Goal: Task Accomplishment & Management: Use online tool/utility

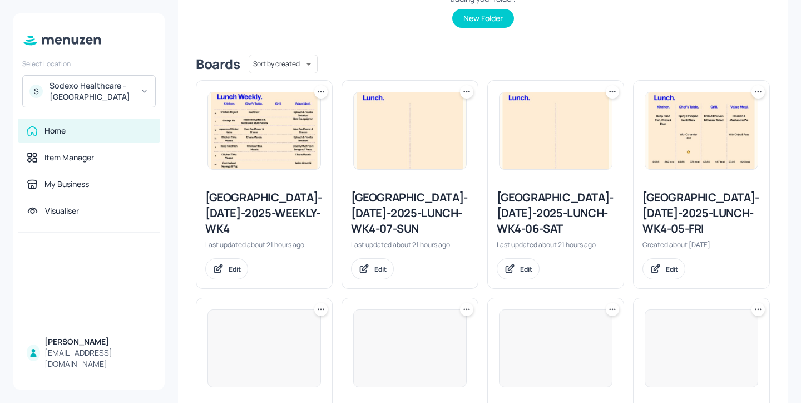
scroll to position [366, 0]
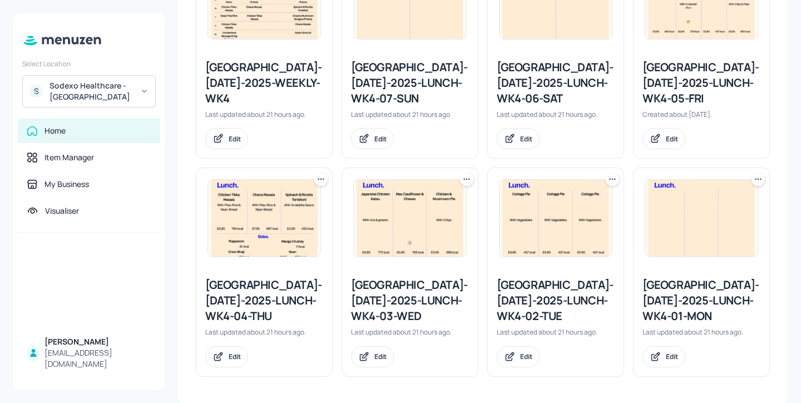
click at [670, 300] on div "[GEOGRAPHIC_DATA]-[DATE]-2025-LUNCH-WK4-01-MON" at bounding box center [701, 300] width 118 height 47
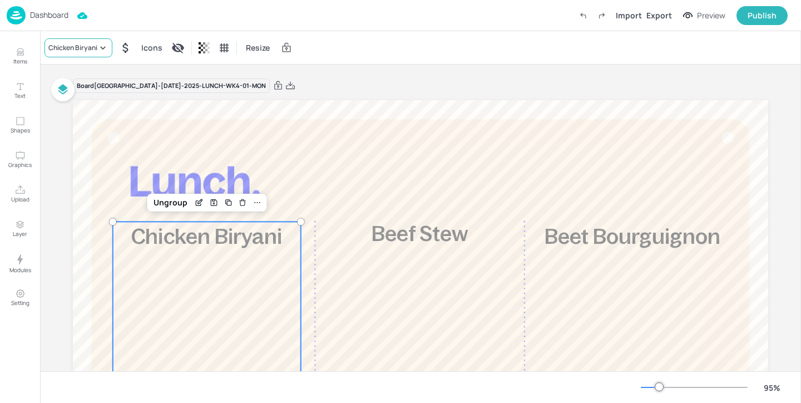
click at [99, 53] on div "Chicken Biryani" at bounding box center [78, 47] width 68 height 19
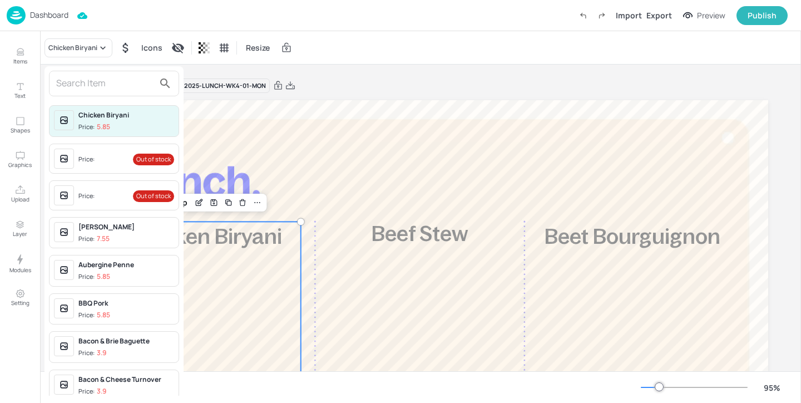
click at [113, 84] on input "text" at bounding box center [105, 84] width 98 height 18
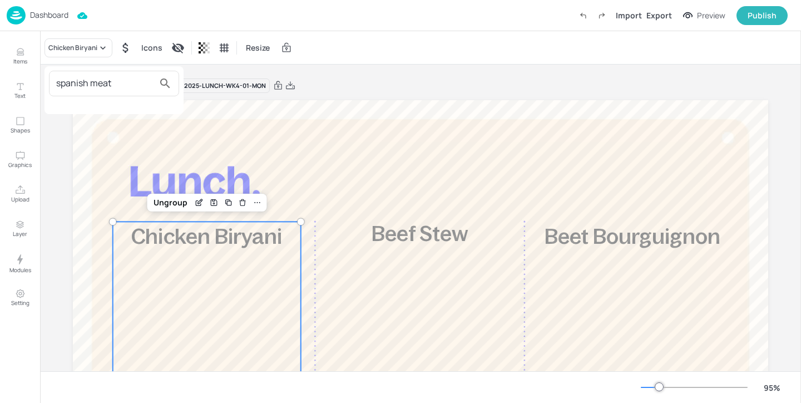
type input "spanish meat"
click at [24, 56] on div at bounding box center [400, 201] width 801 height 403
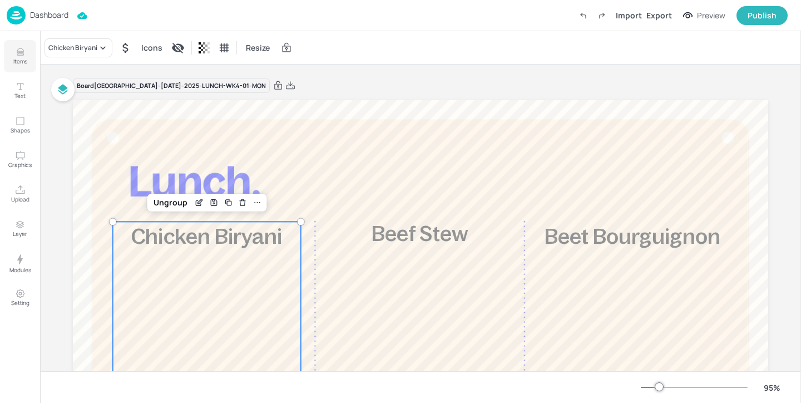
click at [21, 58] on p "Items" at bounding box center [20, 61] width 14 height 8
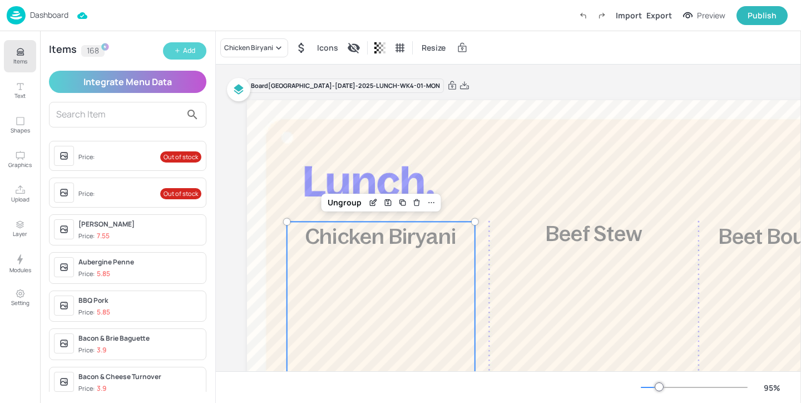
click at [185, 50] on div "Add" at bounding box center [189, 51] width 12 height 11
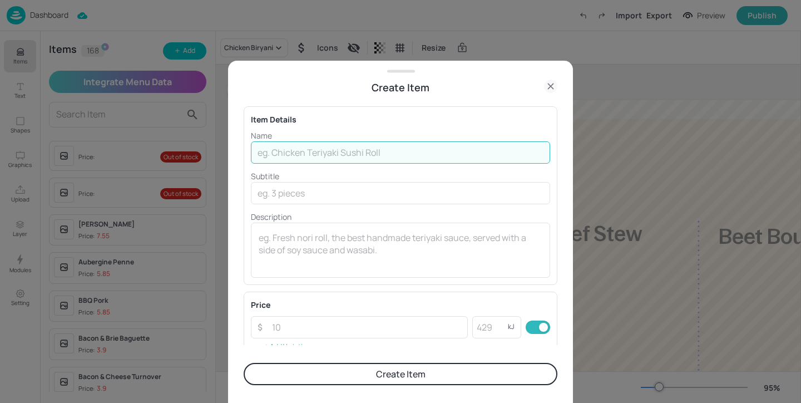
click at [284, 156] on input "text" at bounding box center [400, 152] width 299 height 22
type input "Spanish Meatballs"
click at [309, 212] on p "Description" at bounding box center [400, 217] width 299 height 12
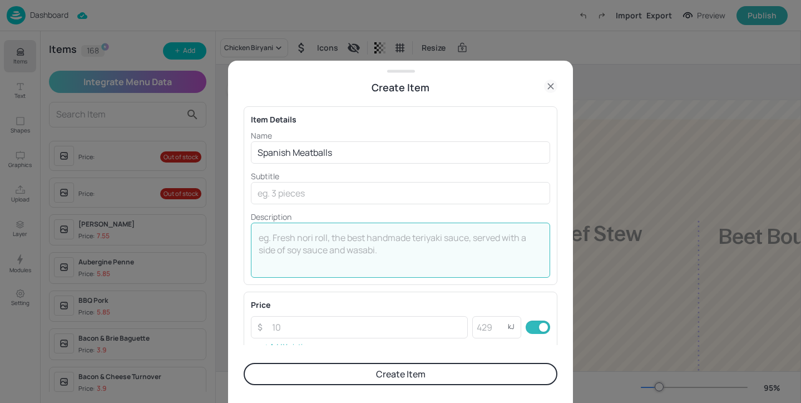
click at [308, 234] on textarea at bounding box center [401, 249] width 284 height 37
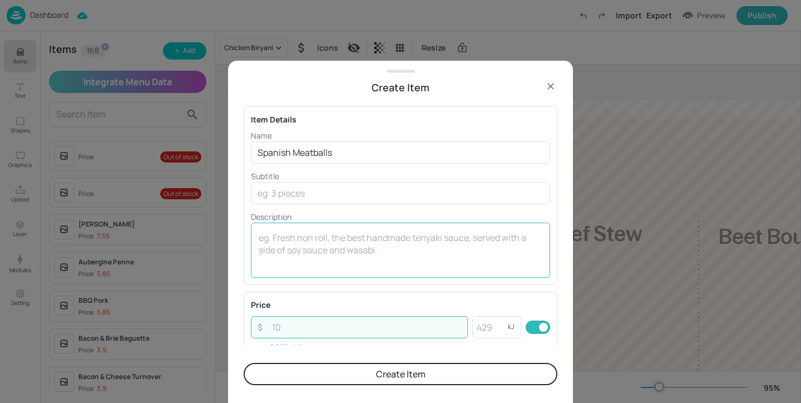
click at [345, 244] on textarea at bounding box center [401, 249] width 284 height 37
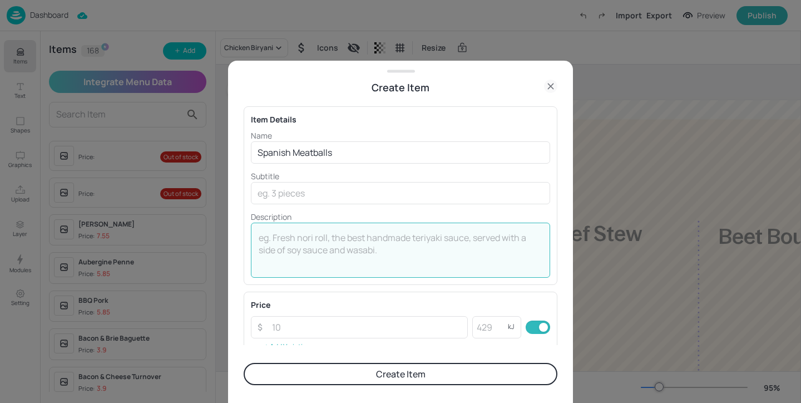
type textarea "w"
type textarea "With Rice"
click at [502, 323] on input "number" at bounding box center [490, 327] width 36 height 22
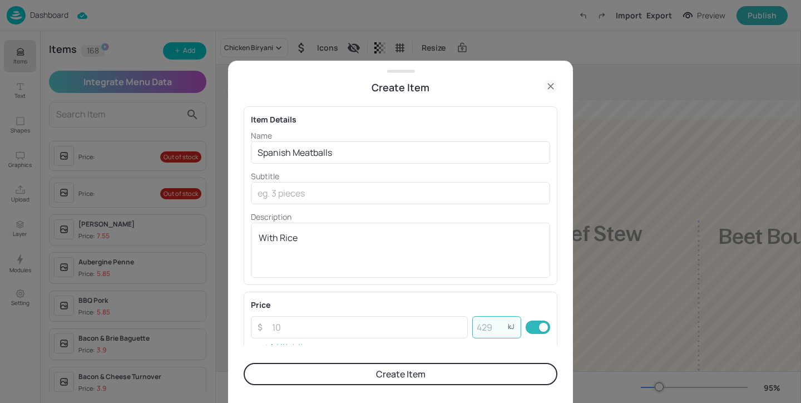
paste input "460"
type input "460"
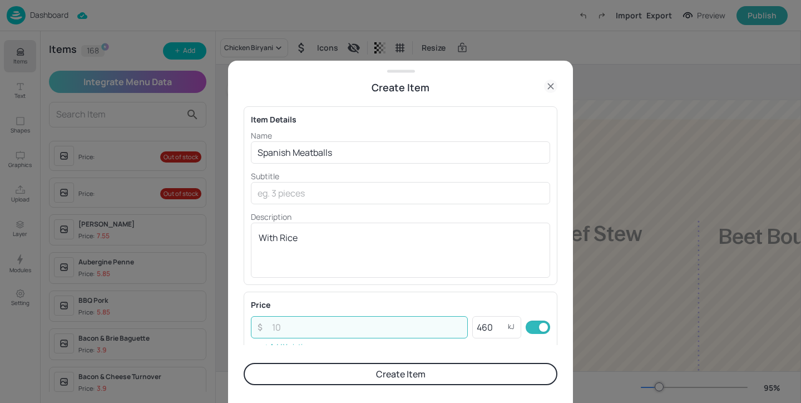
click at [300, 329] on input "number" at bounding box center [366, 327] width 202 height 22
paste input "5.85"
type input "5.85"
click at [311, 377] on button "Create Item" at bounding box center [401, 374] width 314 height 22
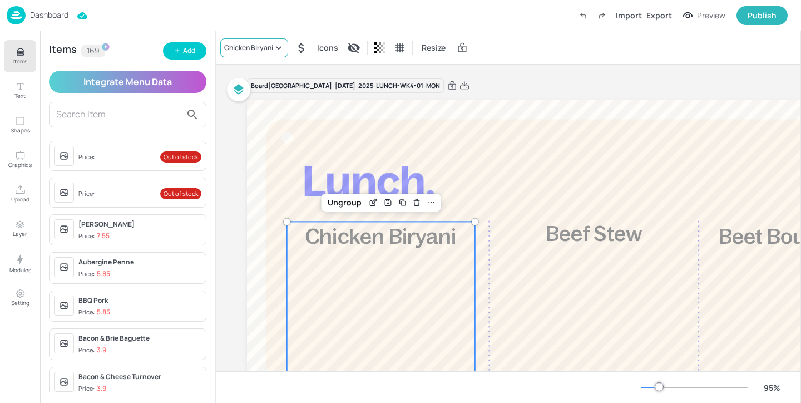
click at [262, 43] on div "Chicken Biryani" at bounding box center [248, 48] width 49 height 10
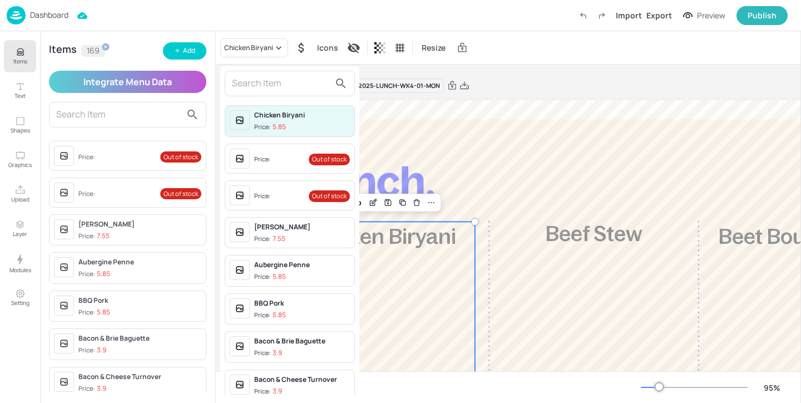
click at [257, 89] on input "text" at bounding box center [281, 84] width 98 height 18
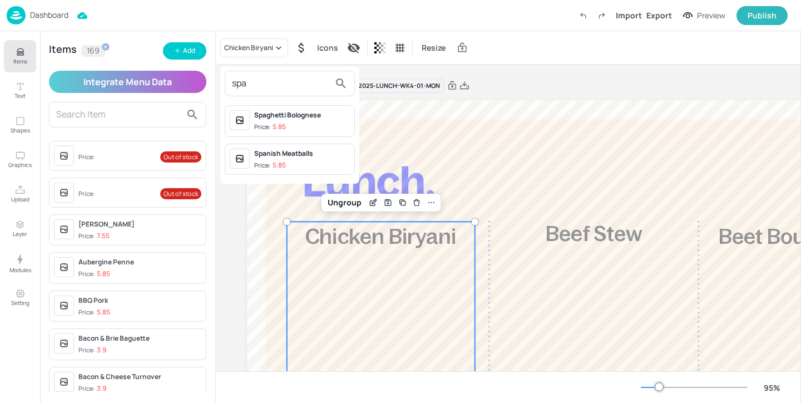
type input "spa"
click at [287, 158] on div "Spanish Meatballs Price: 5.85" at bounding box center [302, 159] width 96 height 22
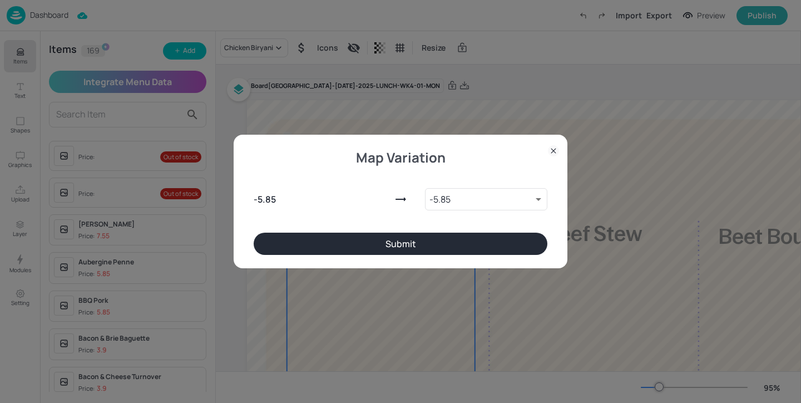
click at [484, 254] on button "Submit" at bounding box center [401, 243] width 294 height 22
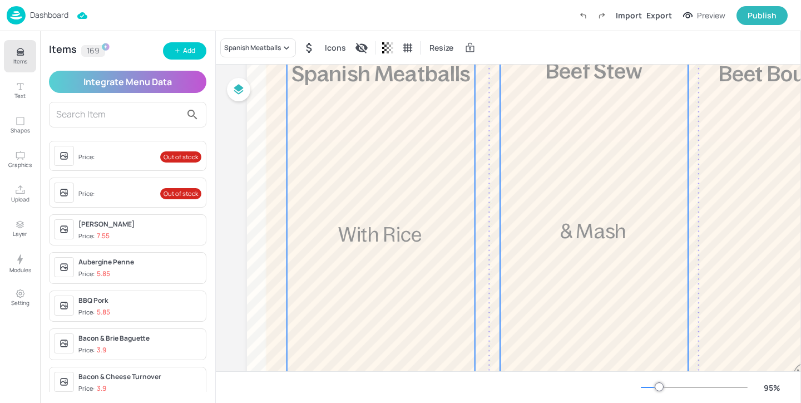
click at [559, 209] on div "£5.85 Beef Stew & Mash 433 kcal" at bounding box center [594, 250] width 188 height 389
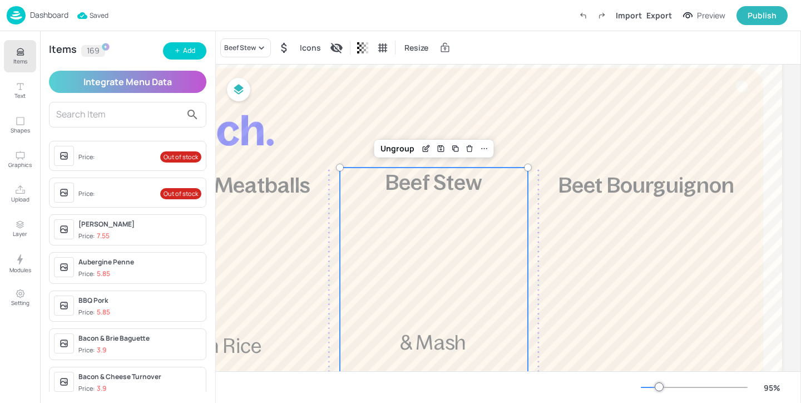
scroll to position [0, 160]
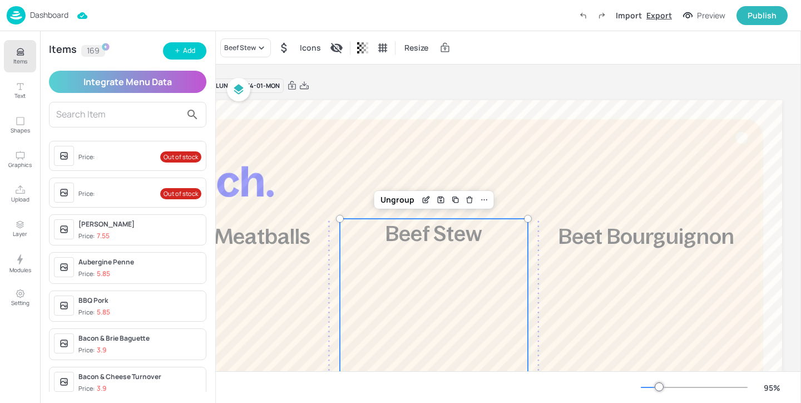
click at [663, 14] on div "Export" at bounding box center [659, 15] width 26 height 12
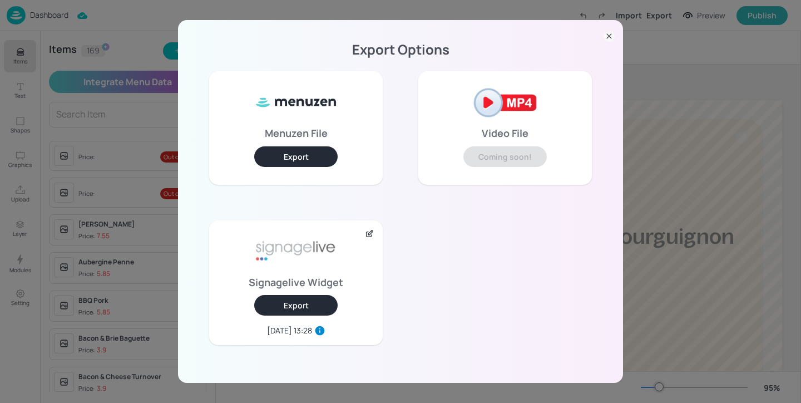
click at [285, 305] on button "Export" at bounding box center [295, 305] width 83 height 21
click at [161, 57] on div "Export Options Menuzen File Export Video File Coming soon! Signagelive Widget E…" at bounding box center [400, 201] width 801 height 403
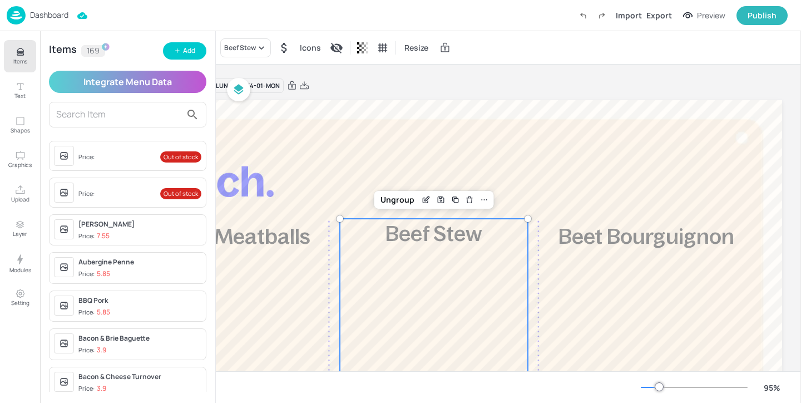
click at [52, 8] on div "Dashboard" at bounding box center [38, 15] width 62 height 18
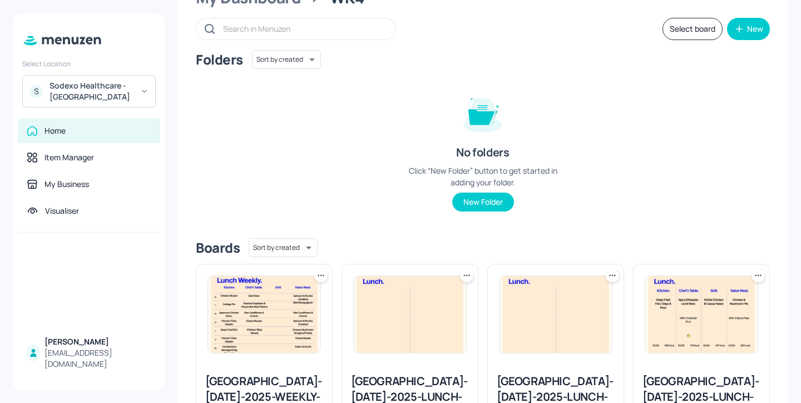
scroll to position [105, 0]
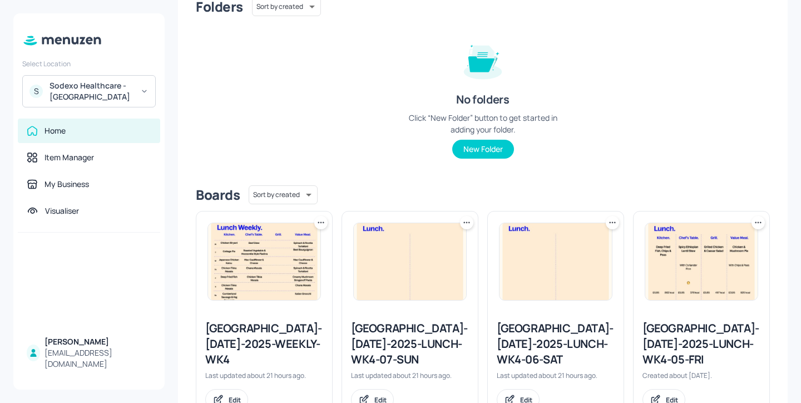
click at [295, 334] on div "Stoke Mandeville-JUL-2025-WEEKLY-WK4" at bounding box center [264, 343] width 118 height 47
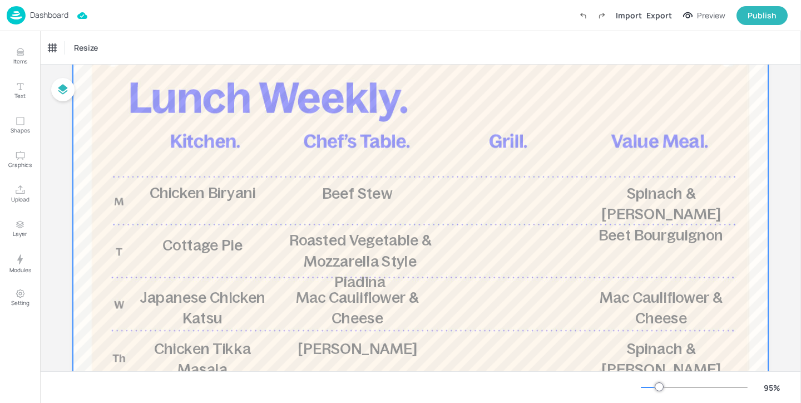
scroll to position [91, 0]
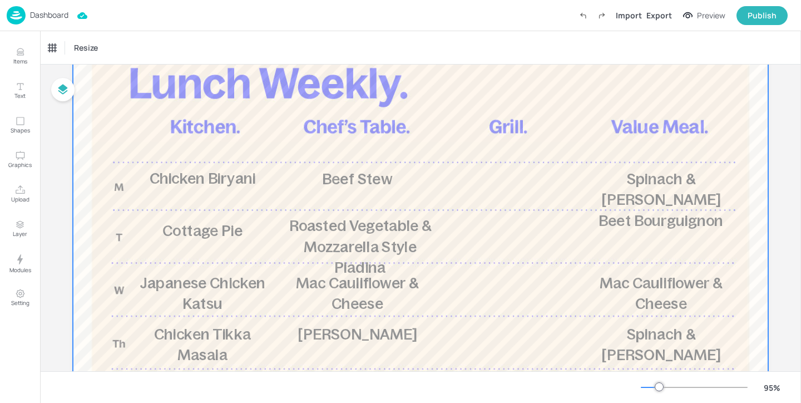
click at [212, 197] on div at bounding box center [420, 294] width 695 height 571
click at [213, 179] on span "Chicken Biryani" at bounding box center [203, 178] width 106 height 17
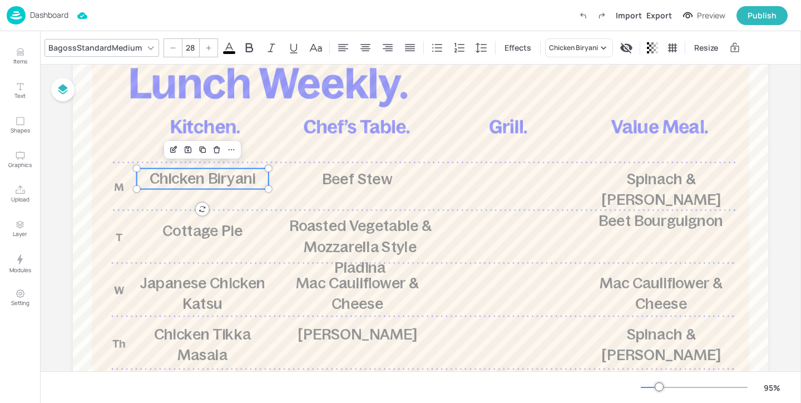
click at [112, 39] on div "BagossStandardMedium" at bounding box center [95, 47] width 98 height 16
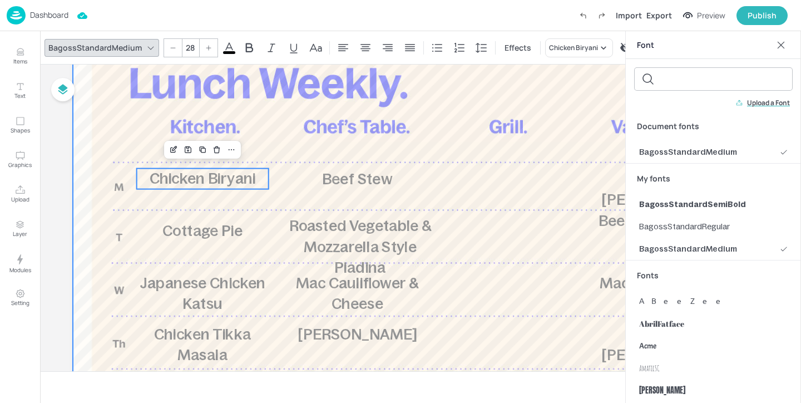
click at [298, 138] on div at bounding box center [420, 294] width 695 height 571
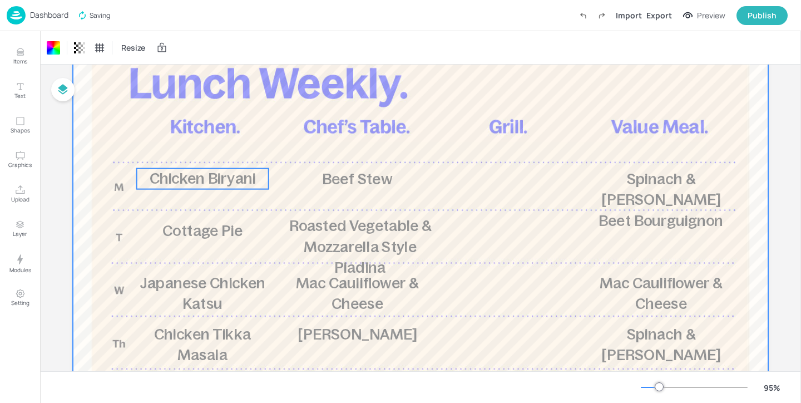
click at [190, 181] on span "Chicken Biryani" at bounding box center [203, 178] width 106 height 17
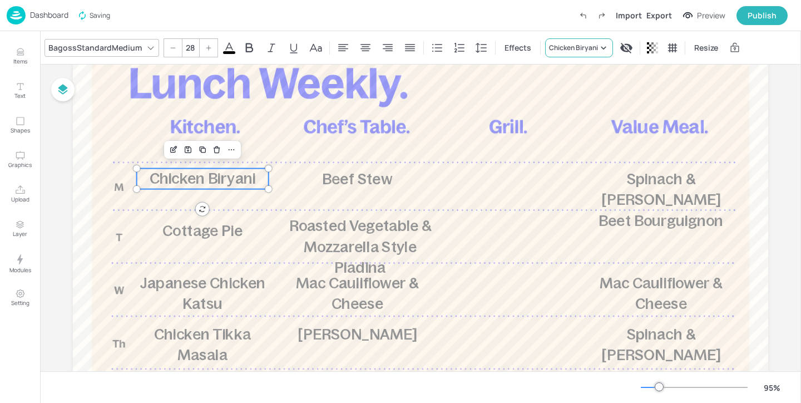
click at [551, 51] on div "Chicken Biryani" at bounding box center [573, 48] width 49 height 10
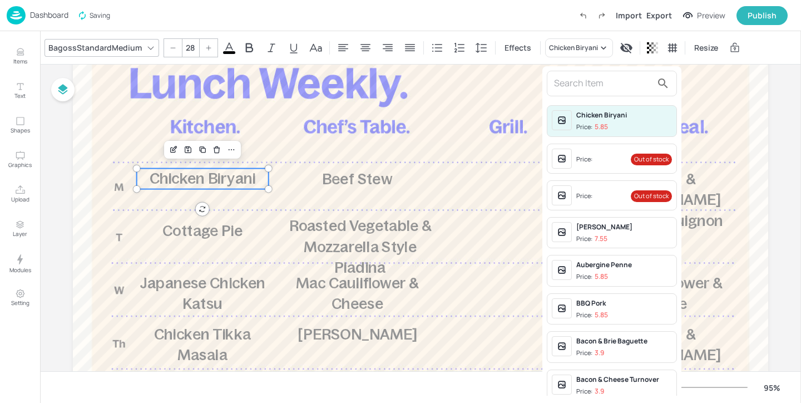
click at [564, 80] on input "text" at bounding box center [603, 84] width 98 height 18
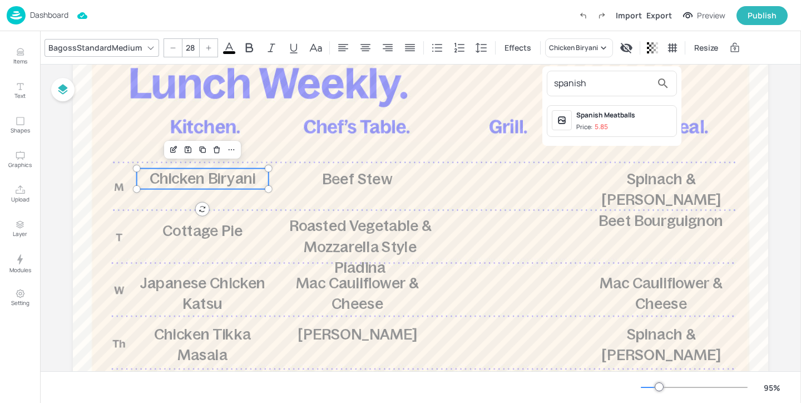
type input "spanish"
click at [626, 112] on div "Spanish Meatballs" at bounding box center [624, 115] width 96 height 10
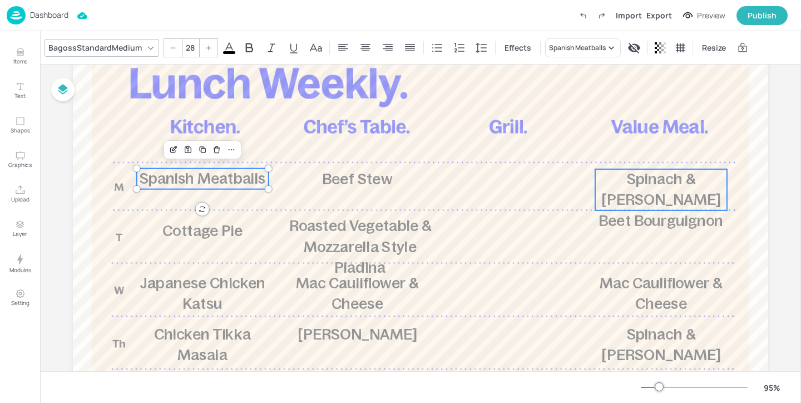
scroll to position [0, 0]
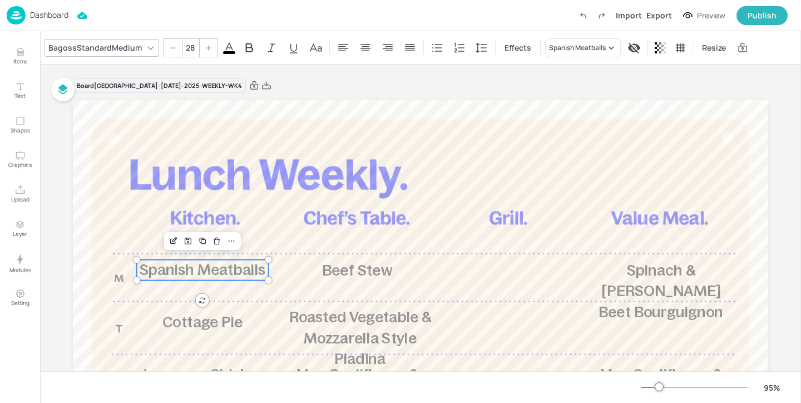
click at [666, 22] on div "Import Export Preview Publish" at bounding box center [680, 15] width 214 height 19
click at [666, 17] on div "Export" at bounding box center [659, 15] width 26 height 12
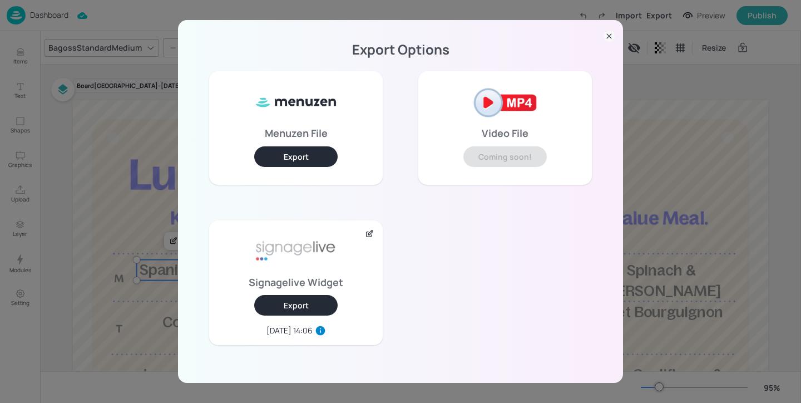
click at [315, 309] on button "Export" at bounding box center [295, 305] width 83 height 21
click at [608, 35] on icon at bounding box center [608, 36] width 11 height 11
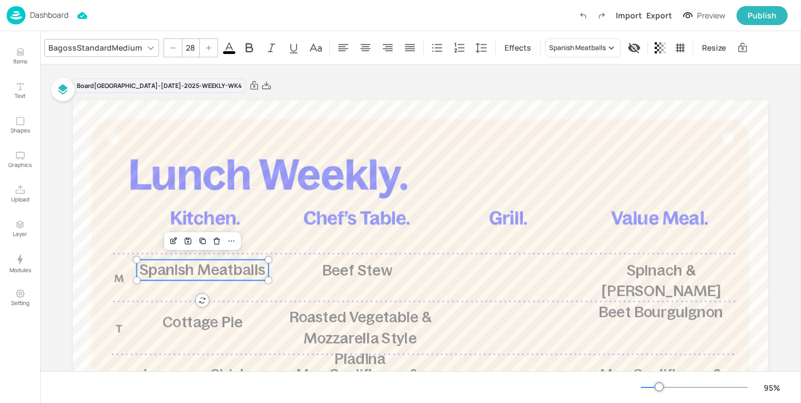
click at [57, 22] on div "Dashboard" at bounding box center [38, 15] width 62 height 18
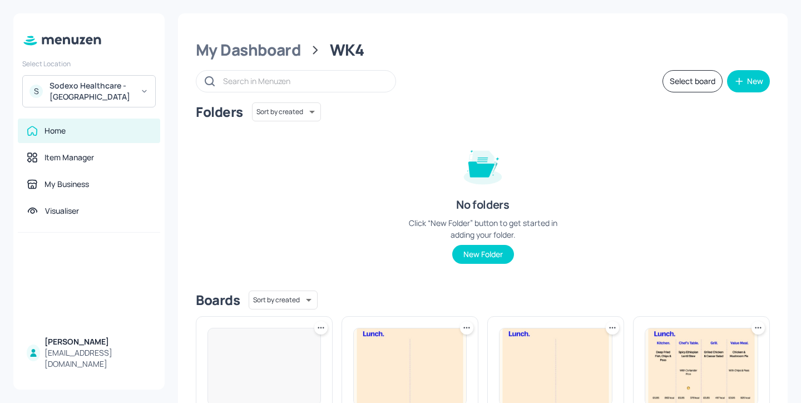
click at [85, 87] on div "Sodexo Healthcare - Stoke Mandeville" at bounding box center [91, 91] width 84 height 22
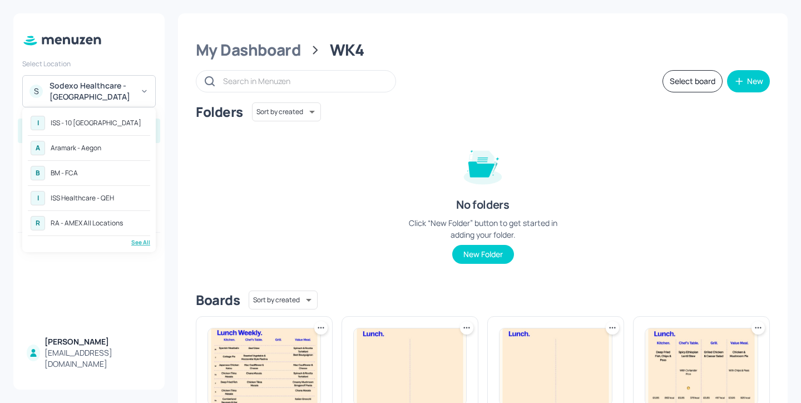
click at [97, 199] on div "ISS Healthcare - QEH" at bounding box center [82, 198] width 63 height 7
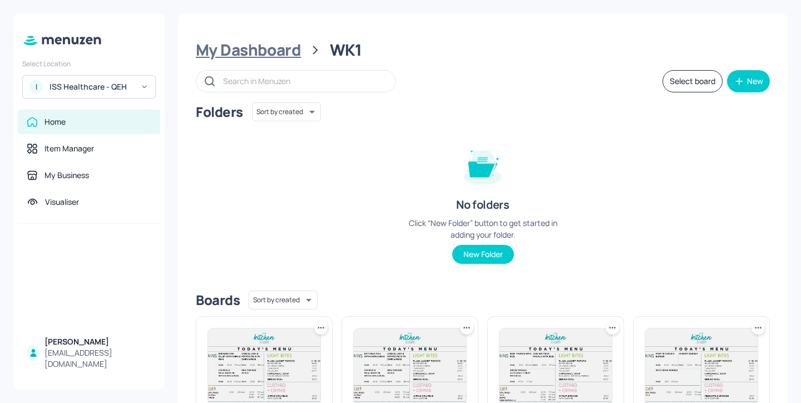
click at [275, 40] on div "My Dashboard" at bounding box center [248, 50] width 105 height 20
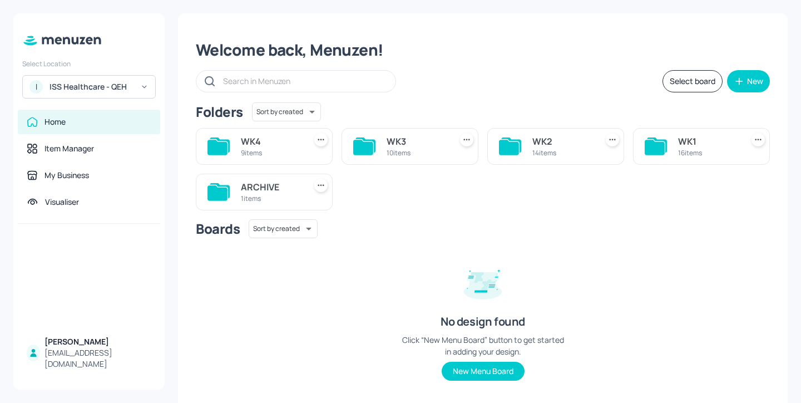
click at [403, 132] on div "WK3 10 items" at bounding box center [409, 146] width 137 height 37
click at [403, 141] on div "WK3" at bounding box center [416, 141] width 60 height 13
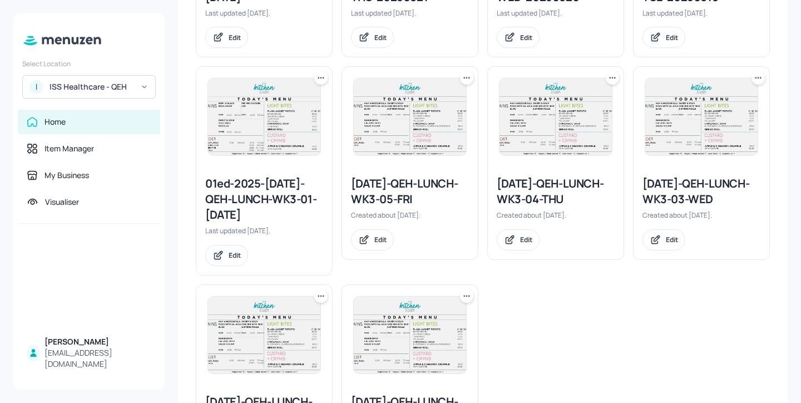
scroll to position [568, 0]
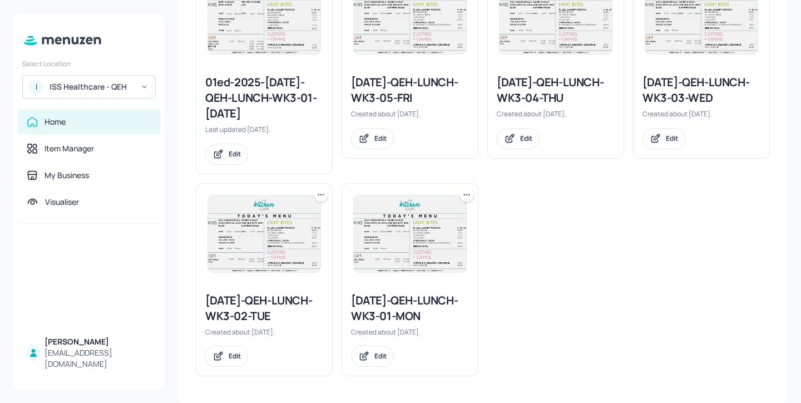
click at [459, 186] on div at bounding box center [410, 234] width 136 height 100
click at [466, 194] on icon at bounding box center [467, 195] width 2 height 2
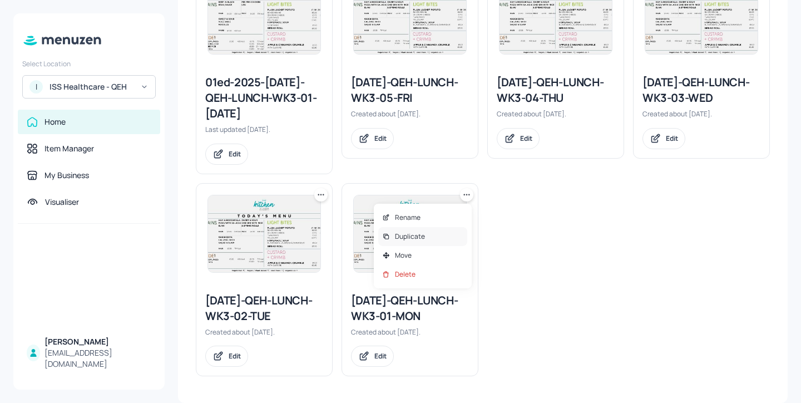
click at [432, 234] on div "Duplicate" at bounding box center [422, 236] width 89 height 19
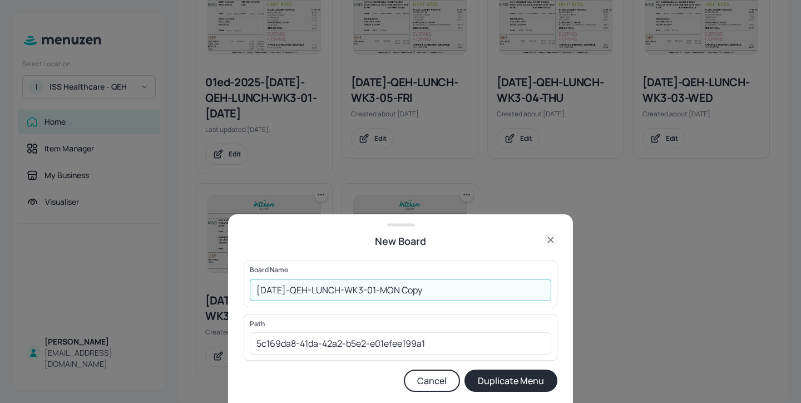
click at [253, 286] on input "2025-JUL-QEH-LUNCH-WK3-01-MON Copy" at bounding box center [400, 290] width 301 height 22
drag, startPoint x: 482, startPoint y: 289, endPoint x: 430, endPoint y: 282, distance: 52.1
click at [430, 282] on input "01ed-2025-JUL-QEH-LUNCH-WK3-01-MON Copy" at bounding box center [400, 290] width 301 height 22
type input "01ed-2025-JUL-QEH-LUNCH-WK3-01-MON-20250915"
click at [500, 381] on button "Duplicate Menu" at bounding box center [510, 380] width 93 height 22
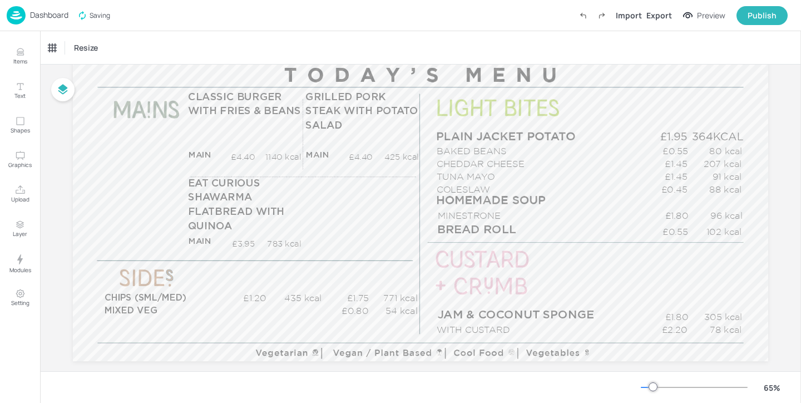
scroll to position [140, 0]
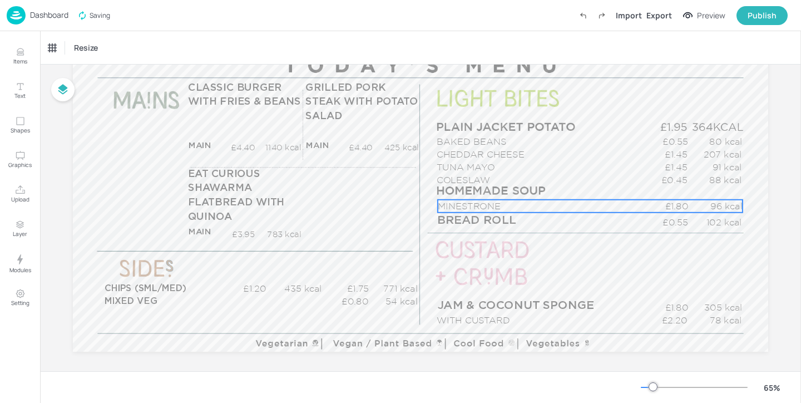
click at [465, 202] on p "MINESTRONE" at bounding box center [541, 206] width 206 height 13
click at [53, 43] on div "MINESTRONE" at bounding box center [69, 48] width 42 height 10
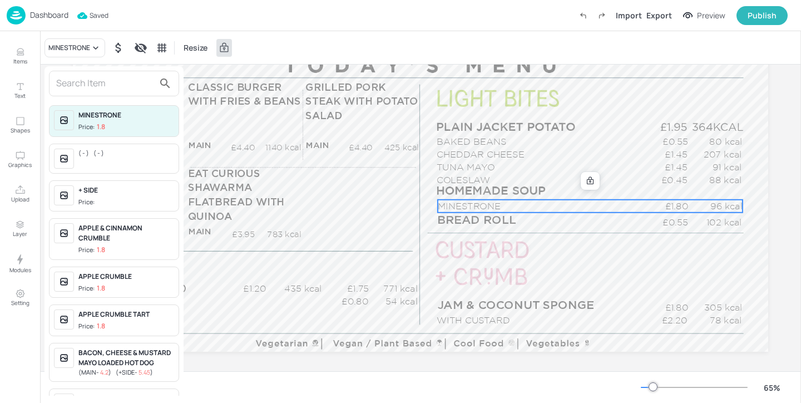
click at [108, 95] on div at bounding box center [114, 84] width 130 height 26
click at [113, 86] on input "text" at bounding box center [105, 84] width 98 height 18
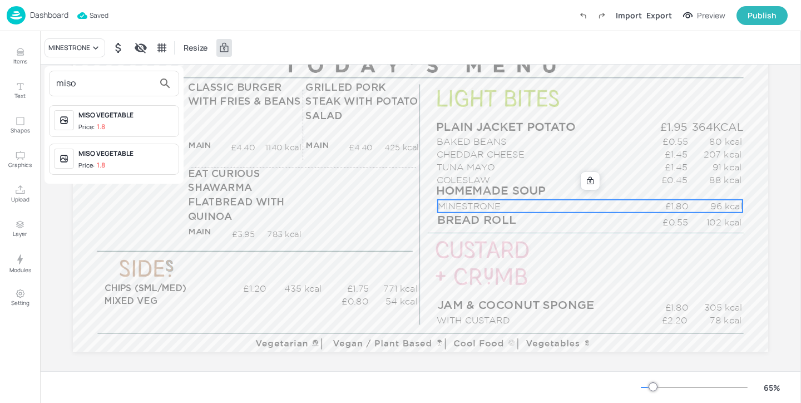
type input "miso"
click at [149, 127] on span "Price: 1.8" at bounding box center [126, 126] width 96 height 9
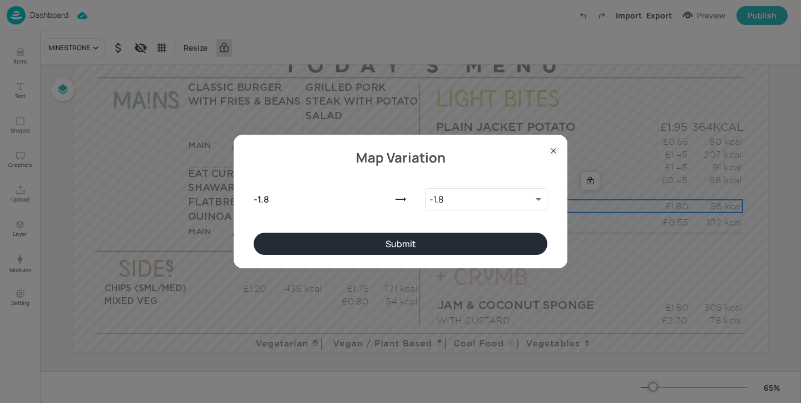
click at [309, 242] on button "Submit" at bounding box center [401, 243] width 294 height 22
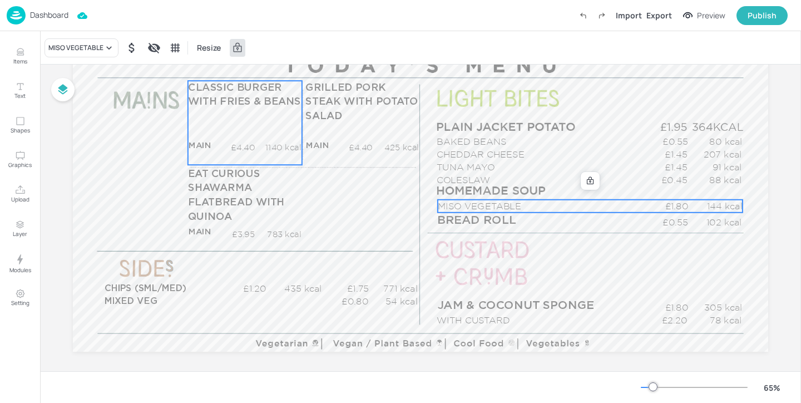
click at [252, 138] on div "CLASSIC BURGER WITH FRIES & BEANS MAIN £4.40 1140 kcal +SIDE £5.45 kcal" at bounding box center [245, 123] width 114 height 84
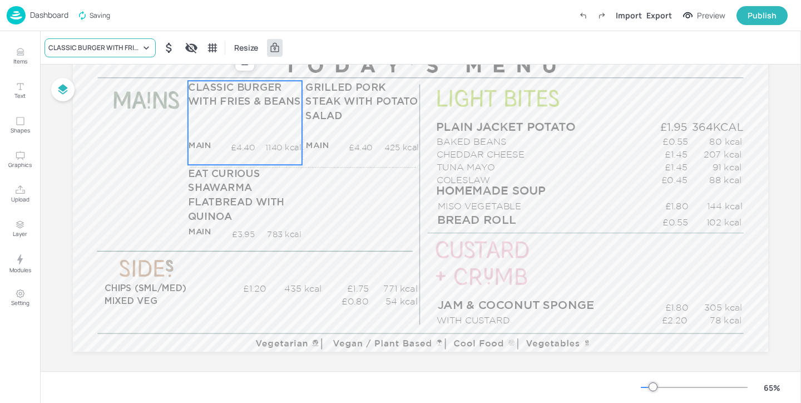
click at [116, 46] on div "CLASSIC BURGER WITH FRIES & BEANS" at bounding box center [94, 48] width 92 height 10
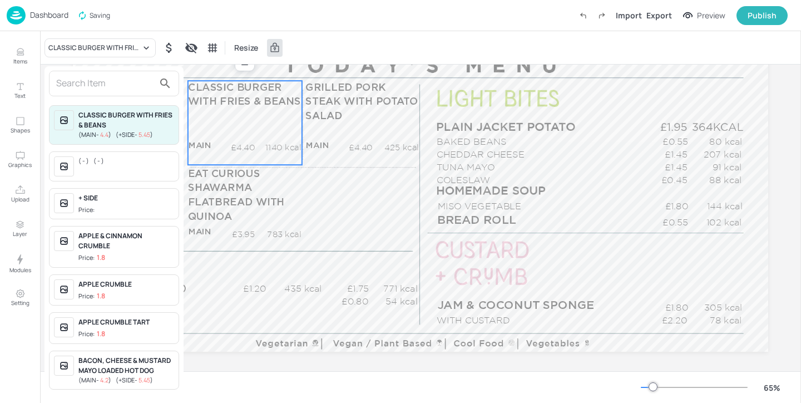
click at [125, 88] on input "text" at bounding box center [105, 84] width 98 height 18
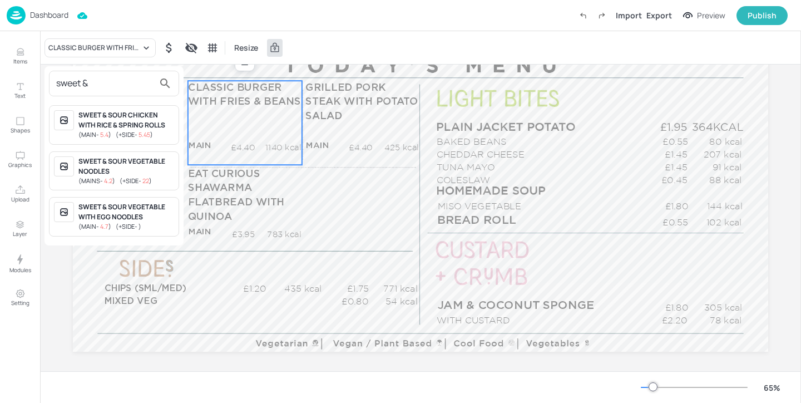
type input "sweet &"
click at [112, 166] on div "SWEET & SOUR VEGETABLE NOODLES" at bounding box center [126, 166] width 96 height 20
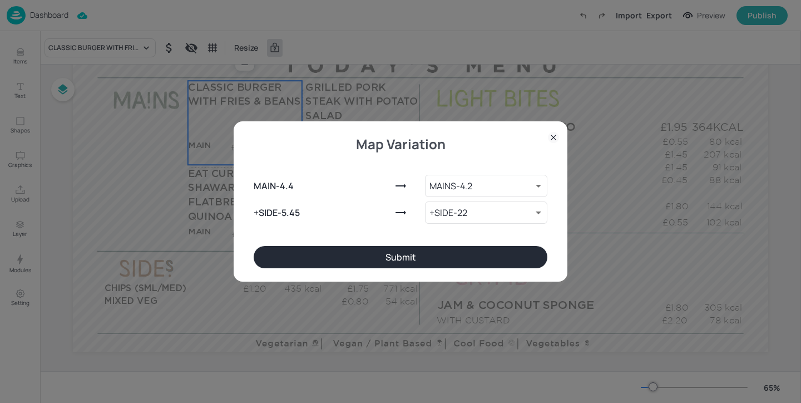
click at [386, 254] on button "Submit" at bounding box center [401, 257] width 294 height 22
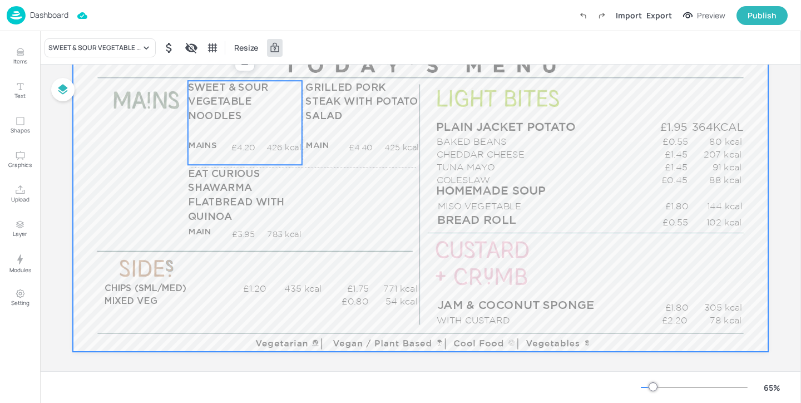
scroll to position [92, 0]
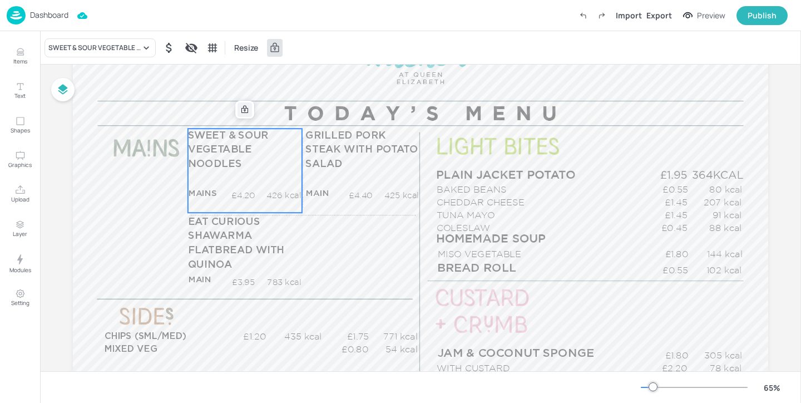
click at [245, 108] on icon at bounding box center [244, 110] width 7 height 8
click at [236, 111] on icon "Edit Item" at bounding box center [236, 110] width 5 height 5
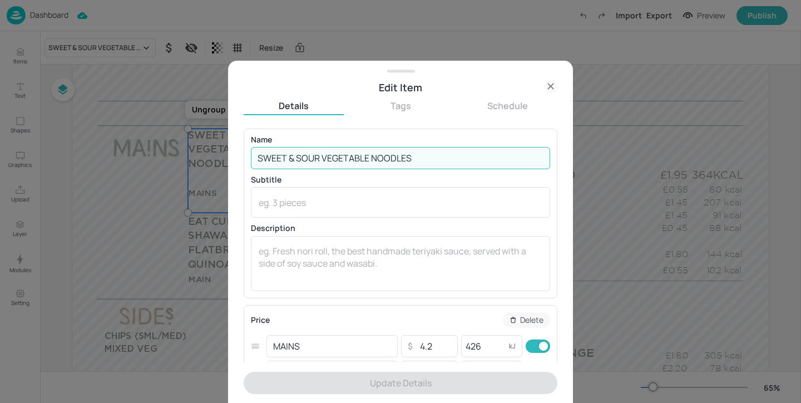
click at [371, 158] on input "SWEET & SOUR VEGETABLE NOODLES" at bounding box center [400, 158] width 299 height 22
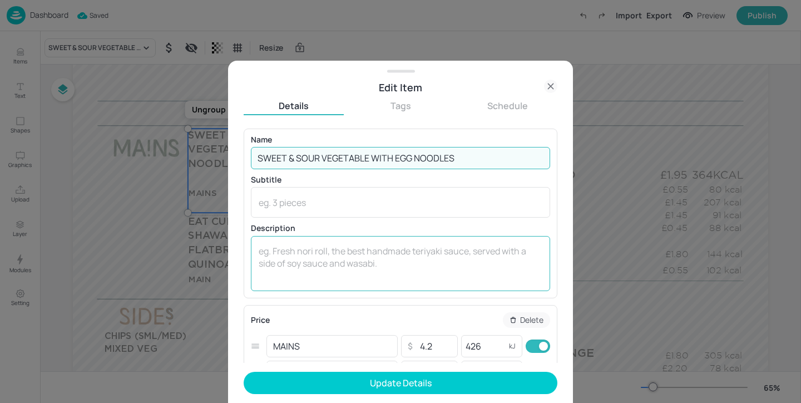
scroll to position [35, 0]
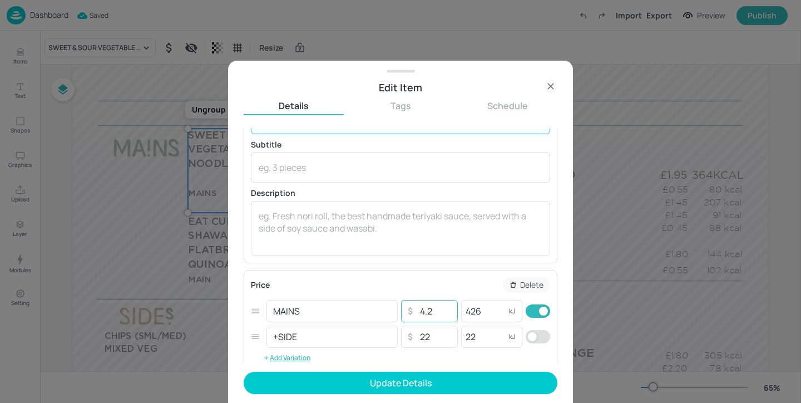
type input "SWEET & SOUR VEGETABLE WITH EGG NOODLES"
click at [433, 308] on input "4.2" at bounding box center [434, 311] width 39 height 22
type input "4.7"
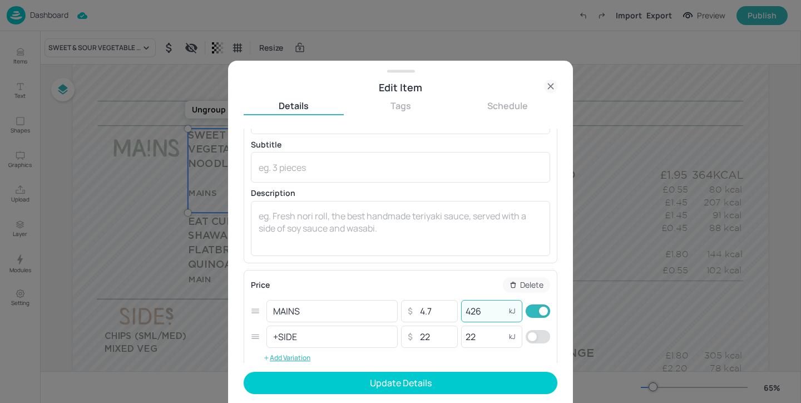
drag, startPoint x: 482, startPoint y: 313, endPoint x: 473, endPoint y: 311, distance: 8.4
click at [473, 311] on input "426" at bounding box center [483, 311] width 44 height 22
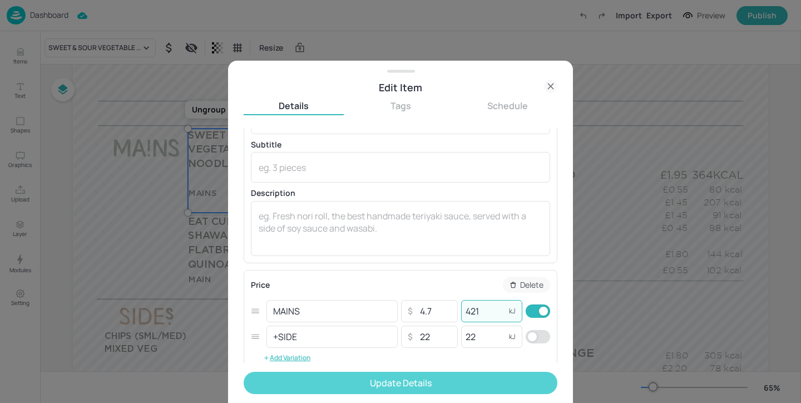
type input "421"
click at [482, 382] on button "Update Details" at bounding box center [401, 382] width 314 height 22
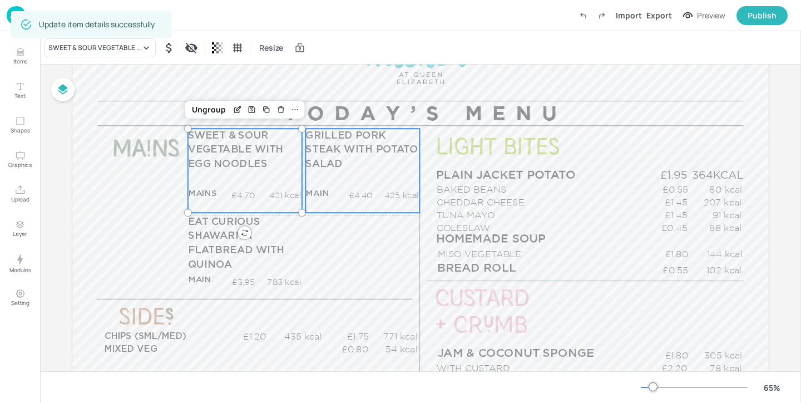
click at [370, 157] on p "GRILLED PORK STEAK WITH POTATO SALAD" at bounding box center [361, 149] width 113 height 43
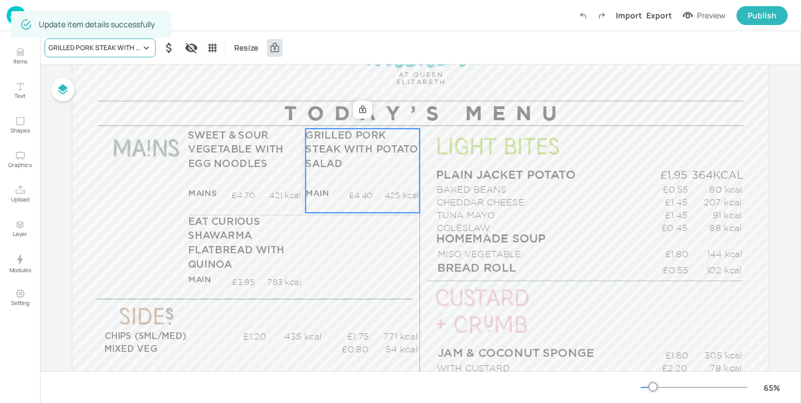
click at [118, 53] on div "GRILLED PORK STEAK WITH POTATO SALAD" at bounding box center [99, 47] width 111 height 19
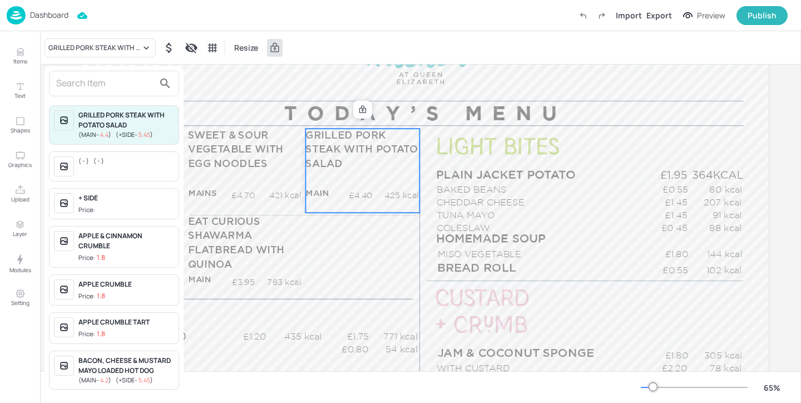
click at [128, 88] on input "text" at bounding box center [105, 84] width 98 height 18
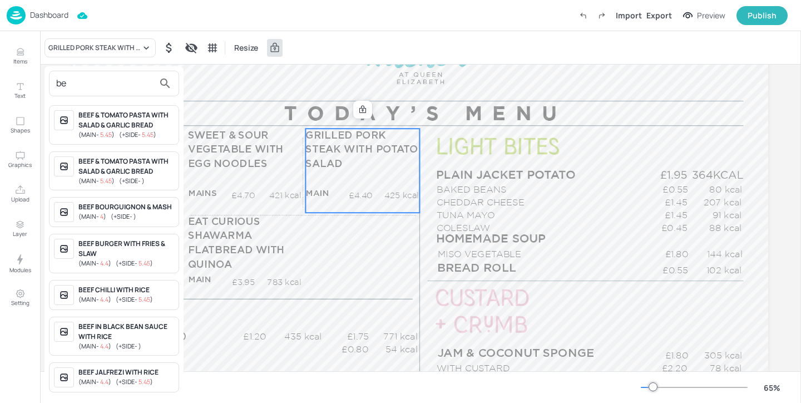
type input "b"
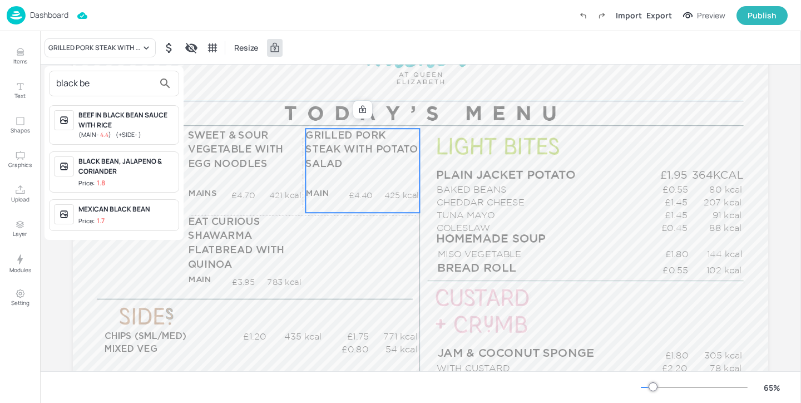
type input "black be"
click at [133, 127] on div "BEEF IN BLACK BEAN SAUCE WITH RICE" at bounding box center [126, 120] width 96 height 20
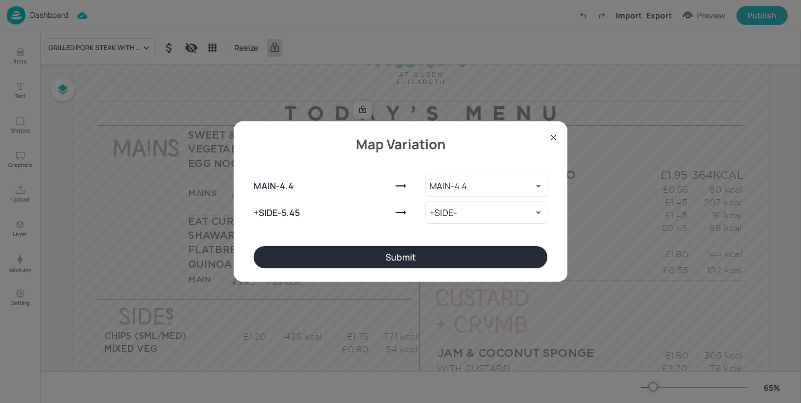
click at [375, 265] on button "Submit" at bounding box center [401, 257] width 294 height 22
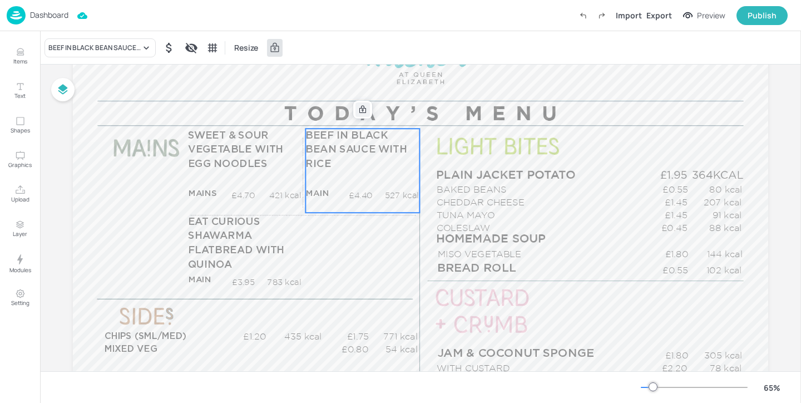
click at [359, 109] on icon at bounding box center [362, 109] width 9 height 9
click at [355, 114] on div "Edit Item" at bounding box center [355, 109] width 14 height 14
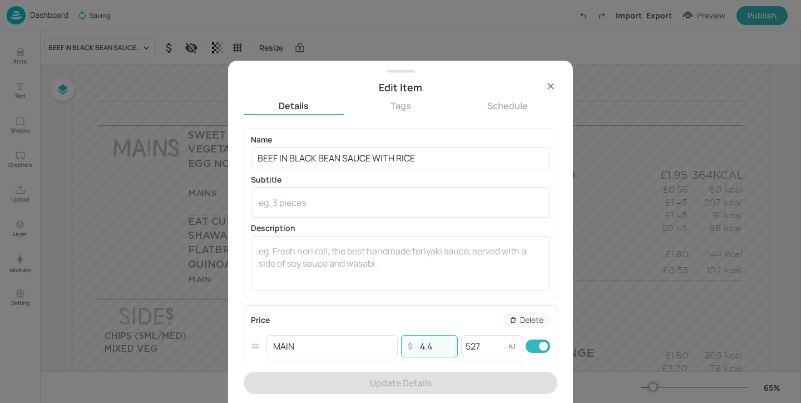
drag, startPoint x: 439, startPoint y: 348, endPoint x: 418, endPoint y: 332, distance: 26.7
click at [418, 332] on div "Price Delete MAIN ​ ​ 4.4 ​ 527 kJ ​ +SIDE ​ ​ ​ kJ ​ Add Variation" at bounding box center [400, 356] width 299 height 89
paste input "6.25"
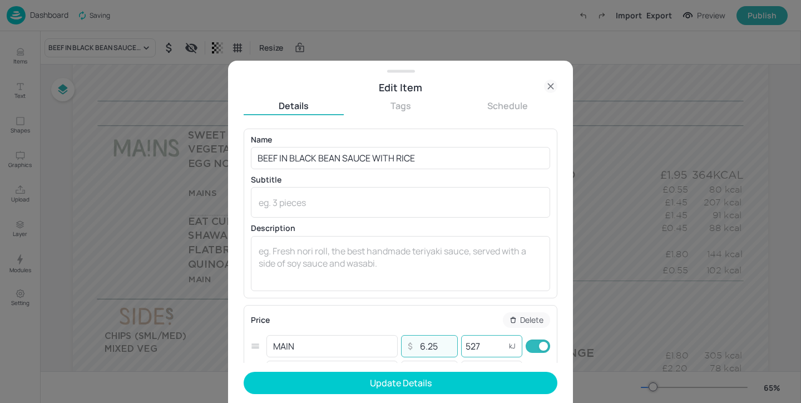
type input "6.25"
click at [493, 348] on input "527" at bounding box center [483, 346] width 44 height 22
type input "5"
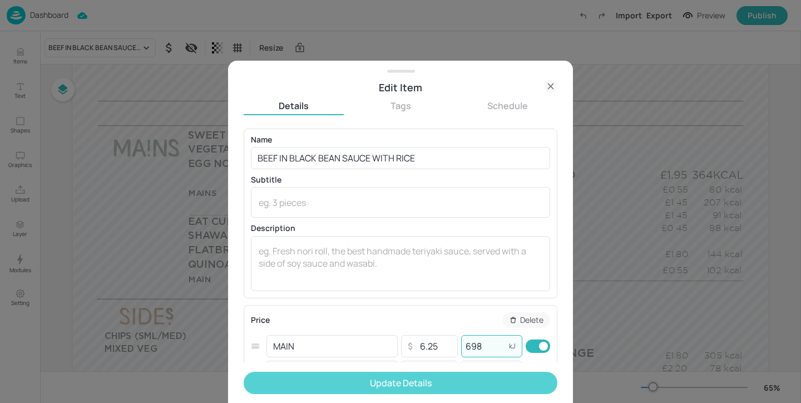
type input "698"
click at [507, 380] on button "Update Details" at bounding box center [401, 382] width 314 height 22
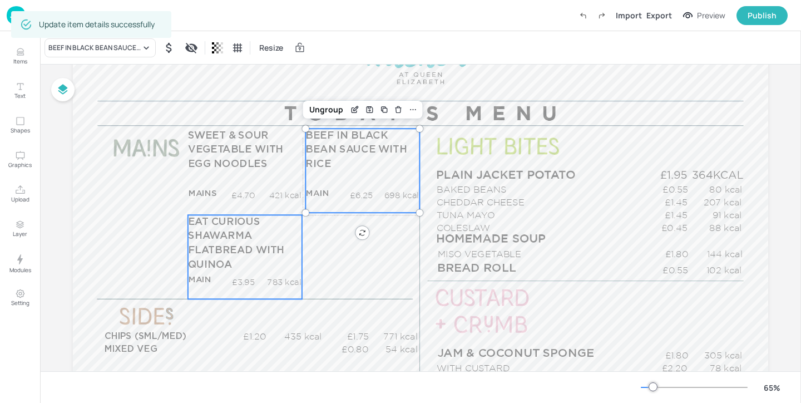
click at [259, 269] on p "EAT CURIOUS SHAWARMA FLATBREAD WITH QUINOA" at bounding box center [244, 243] width 113 height 57
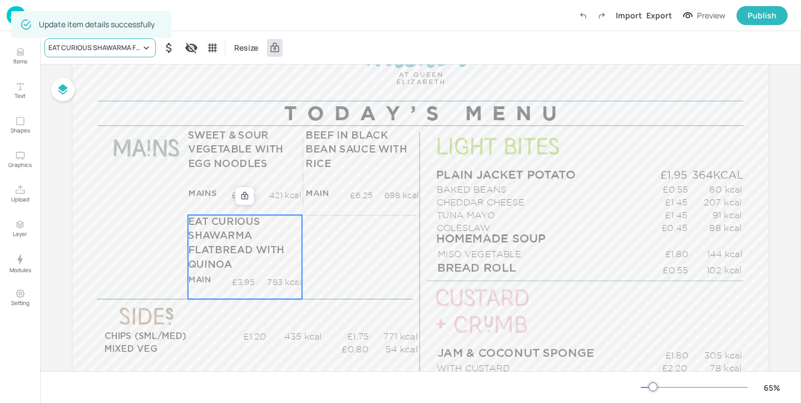
click at [106, 46] on div "EAT CURIOUS SHAWARMA FLATBREAD WITH QUINOA" at bounding box center [94, 48] width 92 height 10
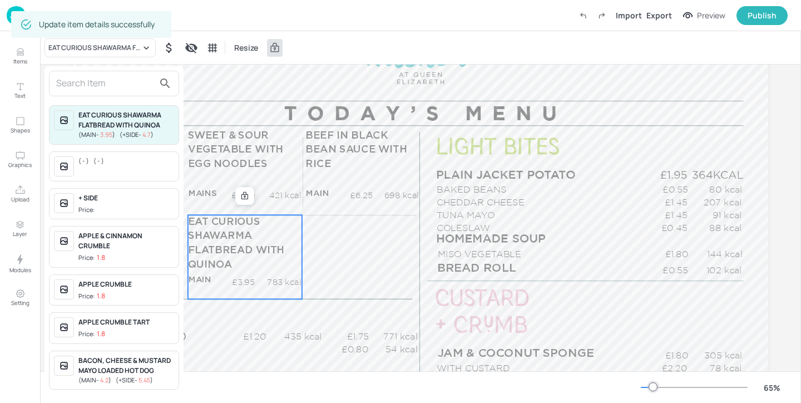
click at [133, 87] on input "text" at bounding box center [105, 84] width 98 height 18
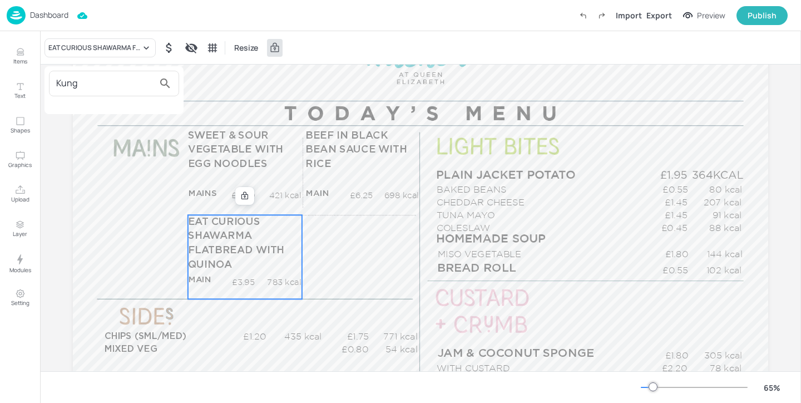
type input "Kung"
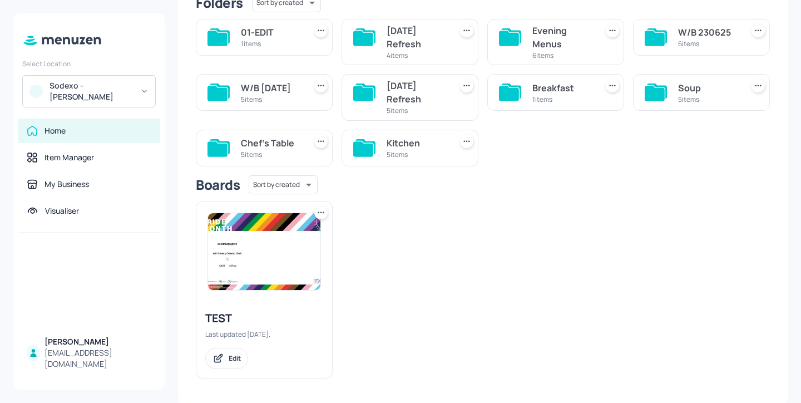
scroll to position [111, 0]
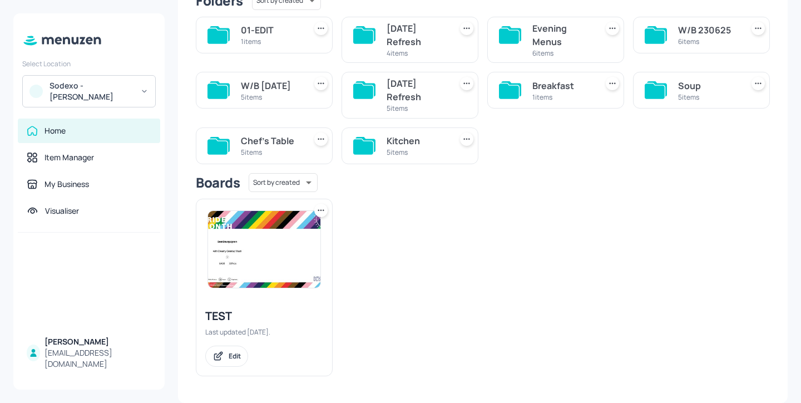
click at [711, 88] on div "Soup" at bounding box center [708, 85] width 60 height 13
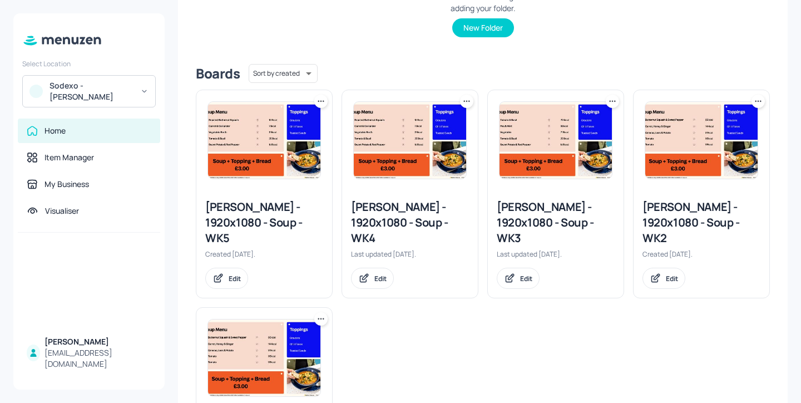
scroll to position [270, 0]
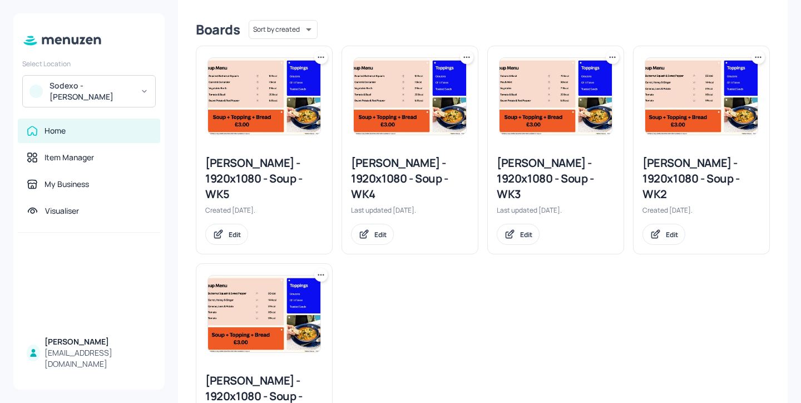
click at [692, 163] on div "[PERSON_NAME] - 1920x1080 - Soup - WK2" at bounding box center [701, 178] width 118 height 47
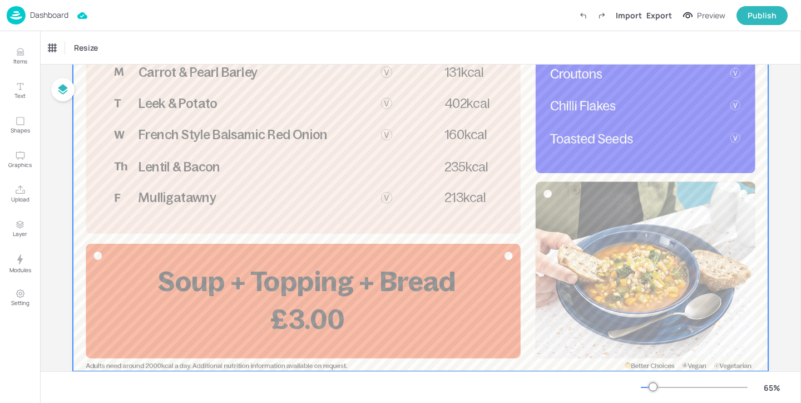
scroll to position [122, 0]
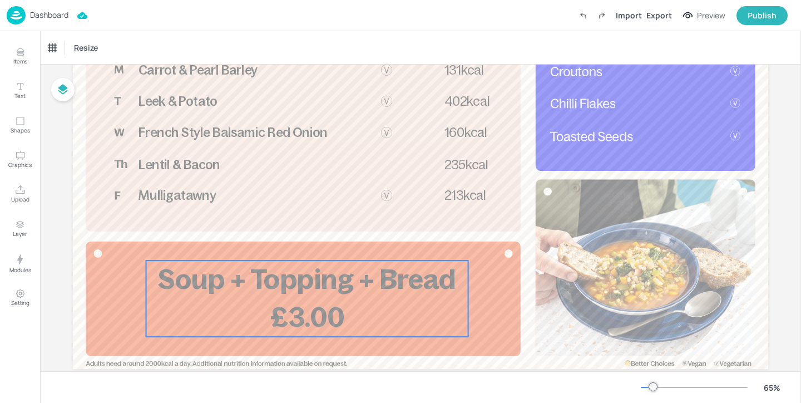
click at [319, 321] on span "£3.00" at bounding box center [306, 317] width 73 height 31
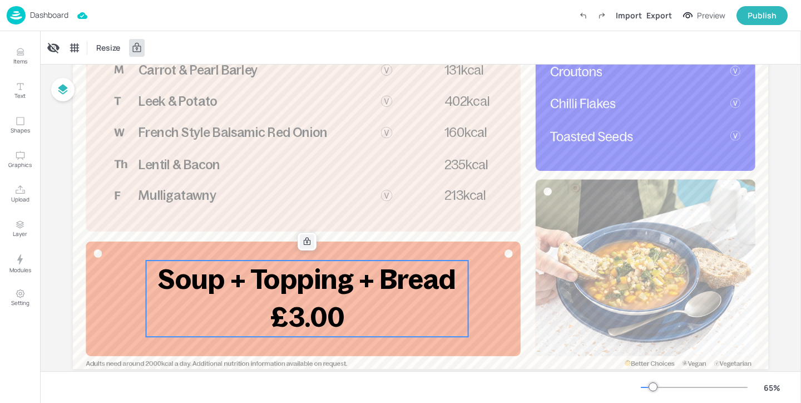
click at [307, 244] on icon at bounding box center [307, 241] width 9 height 9
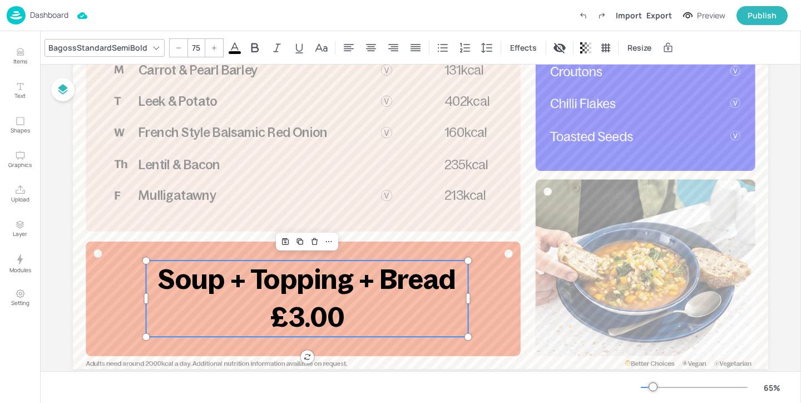
click at [335, 308] on span "£3.00" at bounding box center [306, 317] width 73 height 31
click at [327, 240] on icon at bounding box center [328, 241] width 9 height 9
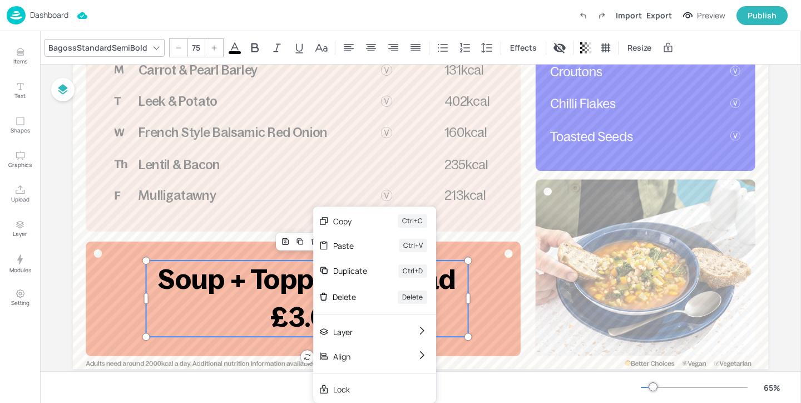
click at [261, 310] on p "£3.00" at bounding box center [307, 317] width 322 height 38
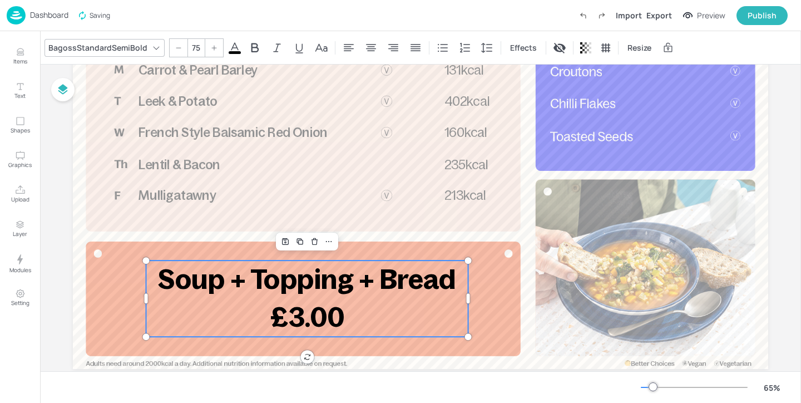
click at [304, 318] on span "£3.00" at bounding box center [306, 317] width 73 height 31
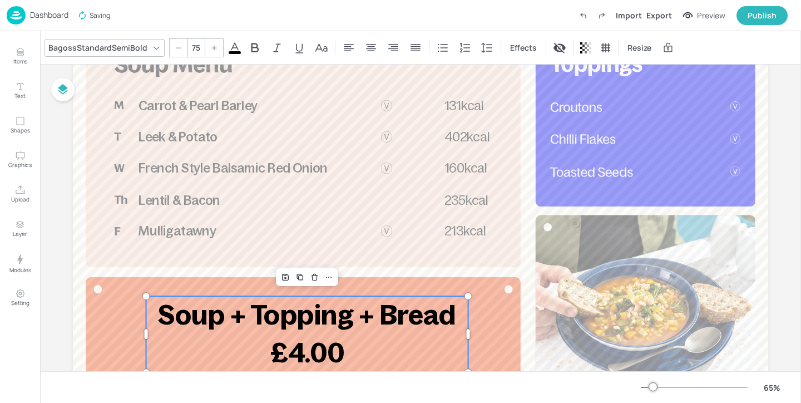
scroll to position [87, 0]
click at [293, 278] on div "Duplicate" at bounding box center [300, 277] width 14 height 14
type input "--"
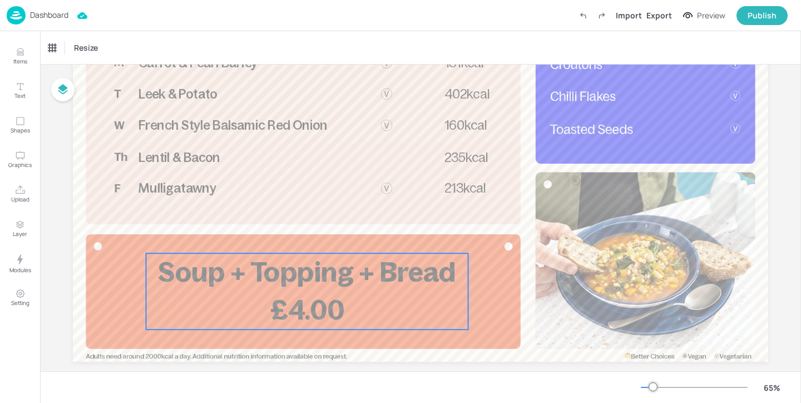
scroll to position [148, 0]
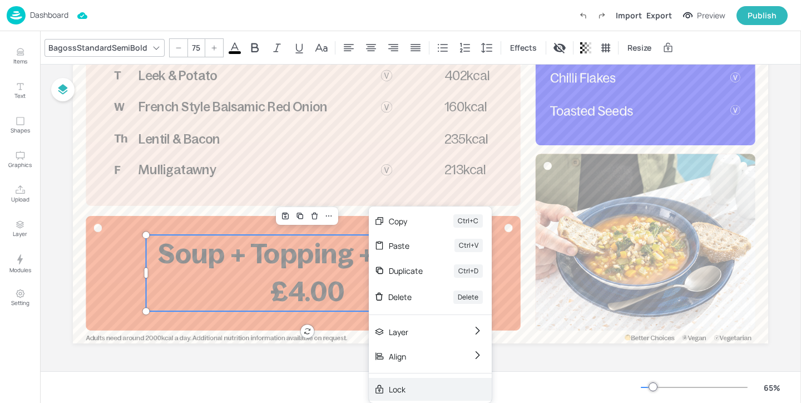
click at [379, 395] on div "Lock" at bounding box center [430, 389] width 123 height 23
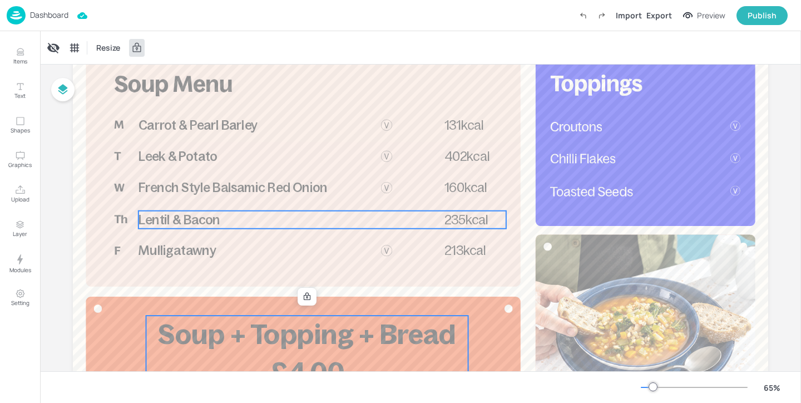
scroll to position [55, 0]
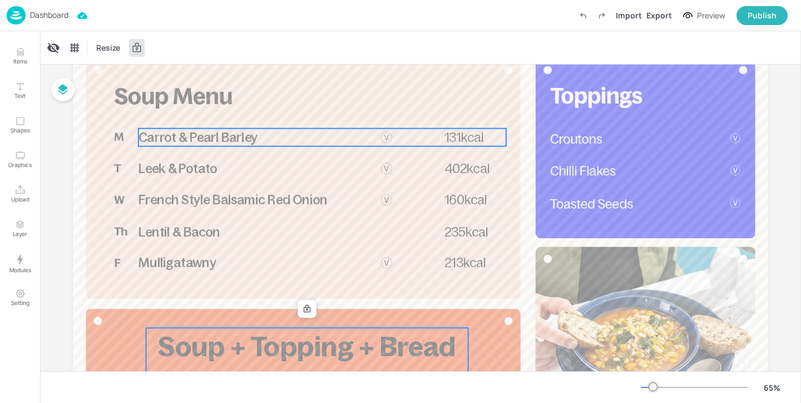
click at [358, 138] on p "Carrot & Pearl Barley" at bounding box center [263, 137] width 250 height 18
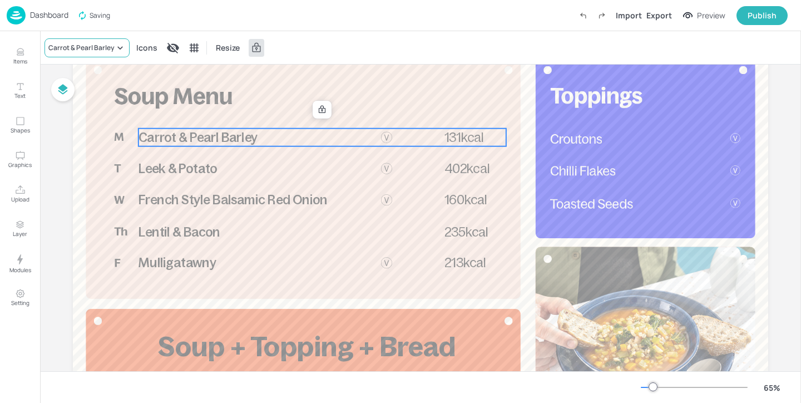
click at [101, 50] on div "Carrot & Pearl Barley" at bounding box center [81, 48] width 66 height 10
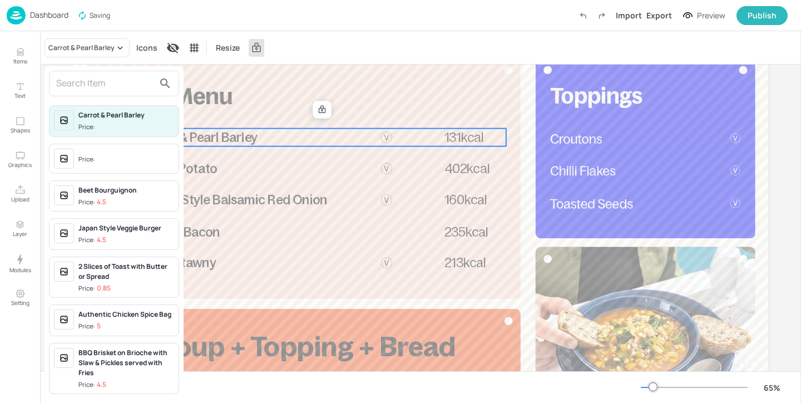
click at [94, 83] on input "text" at bounding box center [105, 84] width 98 height 18
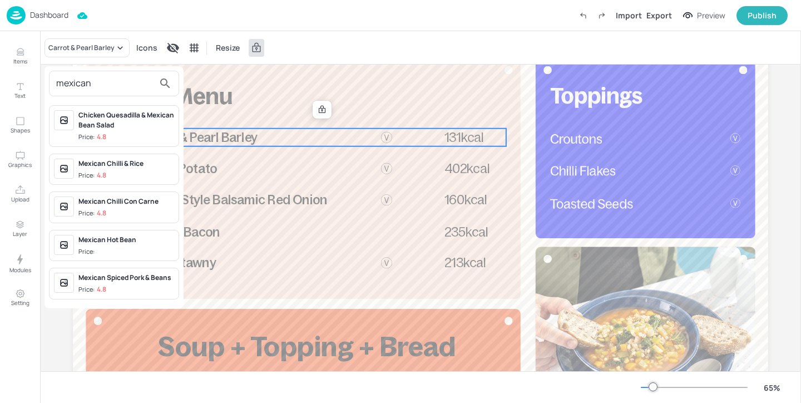
type input "mexican"
click at [145, 241] on div "Mexican Hot Bean" at bounding box center [126, 240] width 96 height 10
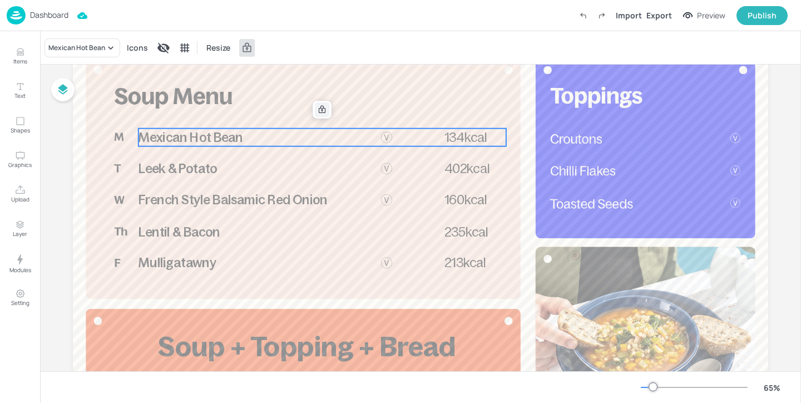
click at [315, 110] on div at bounding box center [322, 109] width 14 height 14
click at [313, 113] on icon "Edit Item" at bounding box center [314, 109] width 9 height 9
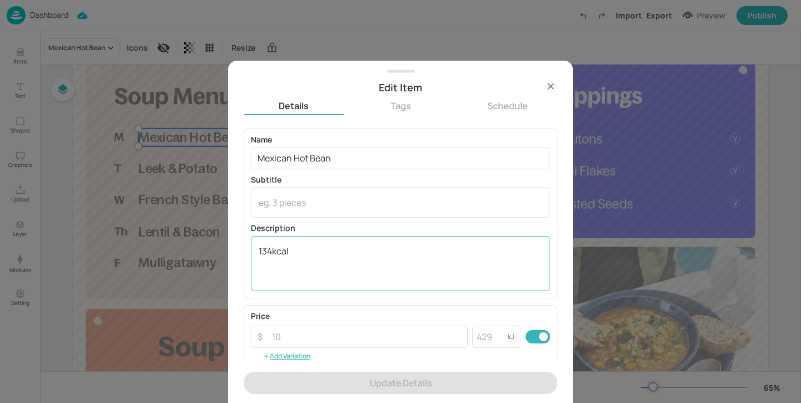
click at [273, 248] on textarea "134kcal" at bounding box center [401, 263] width 284 height 37
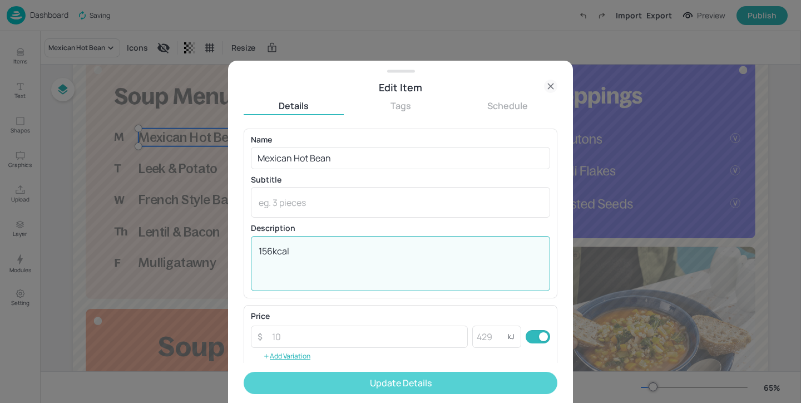
type textarea "156kcal"
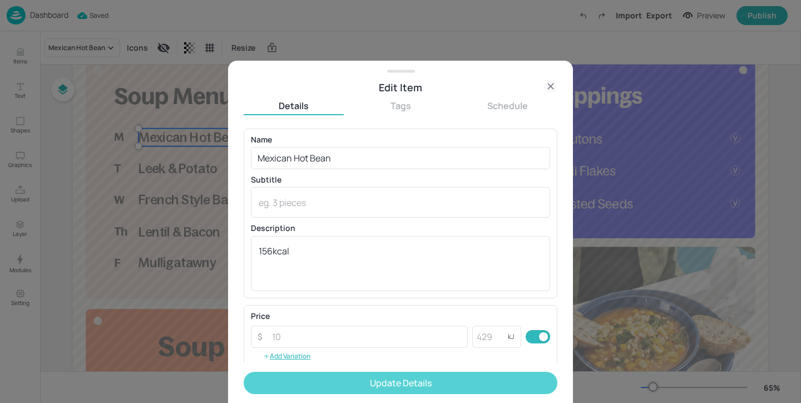
click at [322, 388] on button "Update Details" at bounding box center [401, 382] width 314 height 22
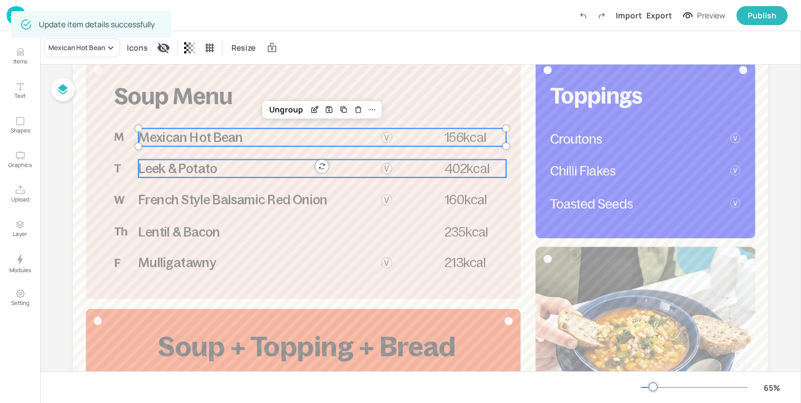
click at [252, 168] on p "Leek & Potato" at bounding box center [263, 169] width 250 height 18
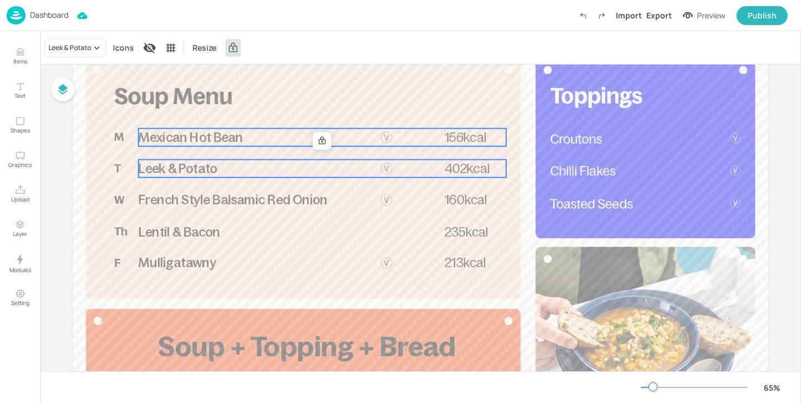
click at [256, 140] on p "Mexican Hot Bean" at bounding box center [263, 137] width 250 height 18
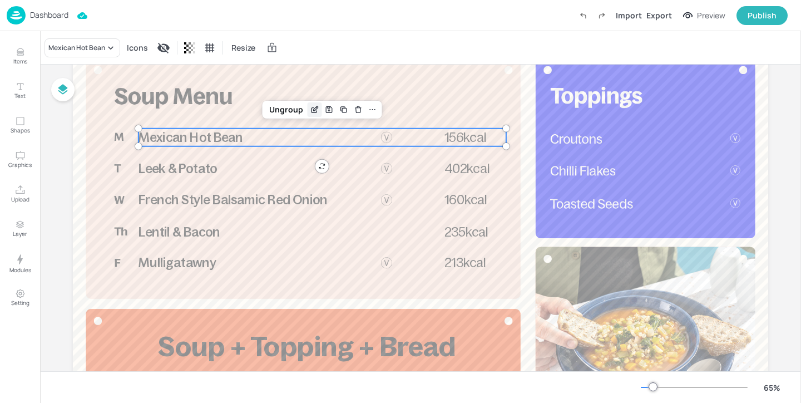
click at [308, 104] on div "Edit Item" at bounding box center [315, 109] width 14 height 14
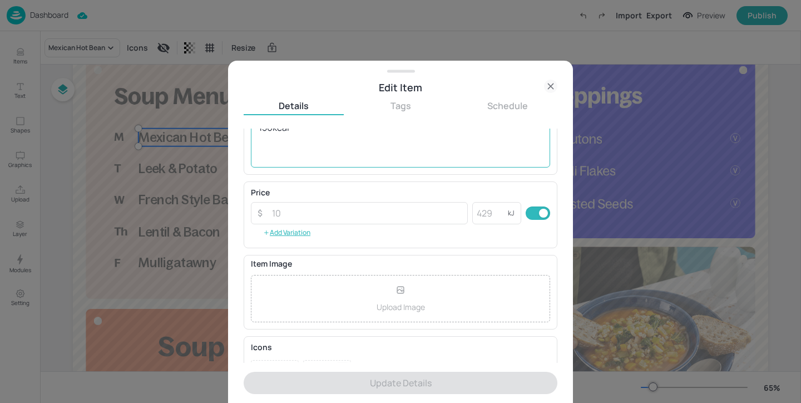
scroll to position [178, 0]
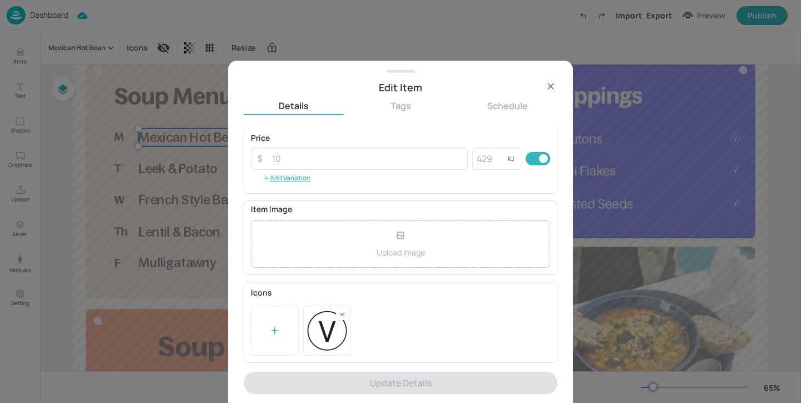
click at [343, 318] on rect at bounding box center [342, 314] width 8 height 8
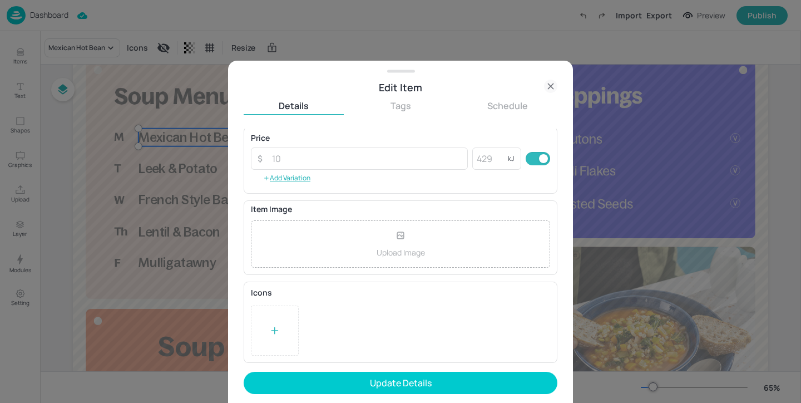
click at [270, 325] on icon at bounding box center [274, 330] width 11 height 11
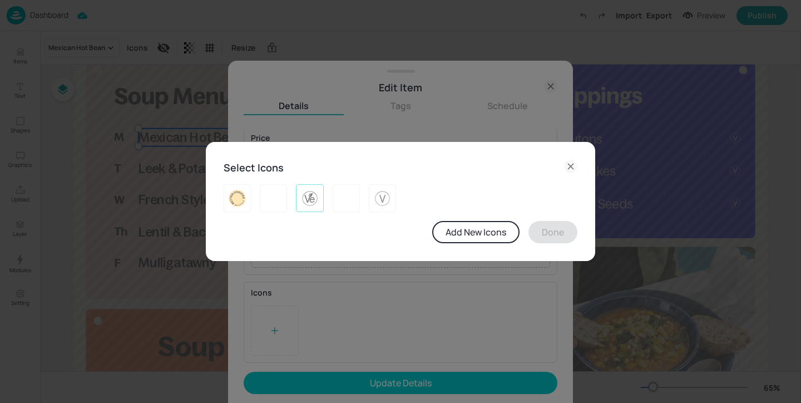
click at [305, 206] on img at bounding box center [309, 198] width 17 height 18
click at [545, 225] on button "Done" at bounding box center [552, 232] width 49 height 22
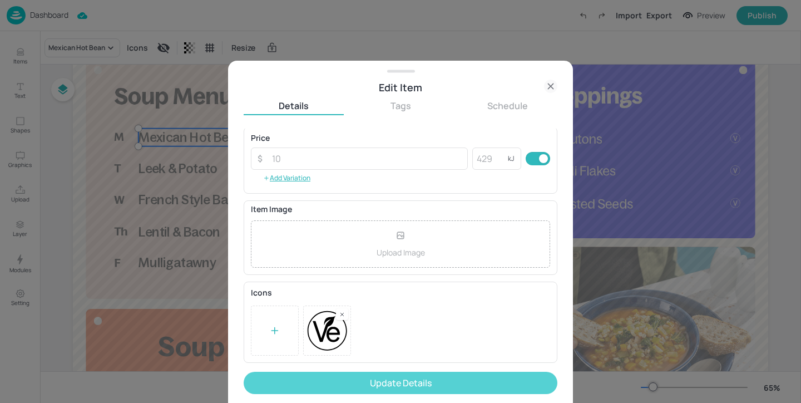
click at [430, 383] on button "Update Details" at bounding box center [401, 382] width 314 height 22
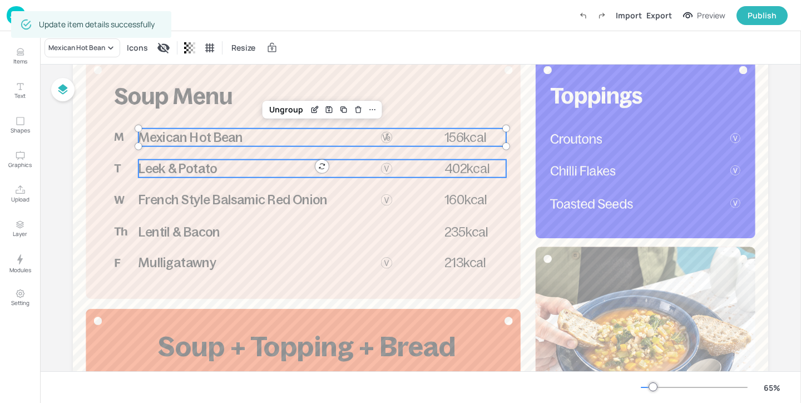
click at [199, 177] on p "Leek & Potato" at bounding box center [263, 169] width 250 height 18
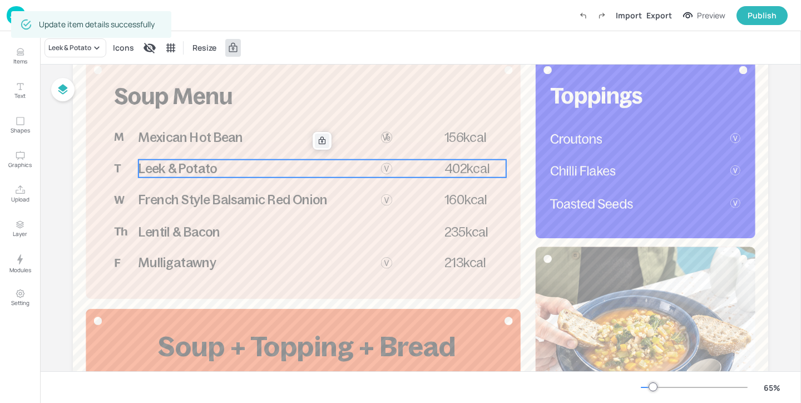
click at [321, 141] on icon at bounding box center [322, 140] width 7 height 8
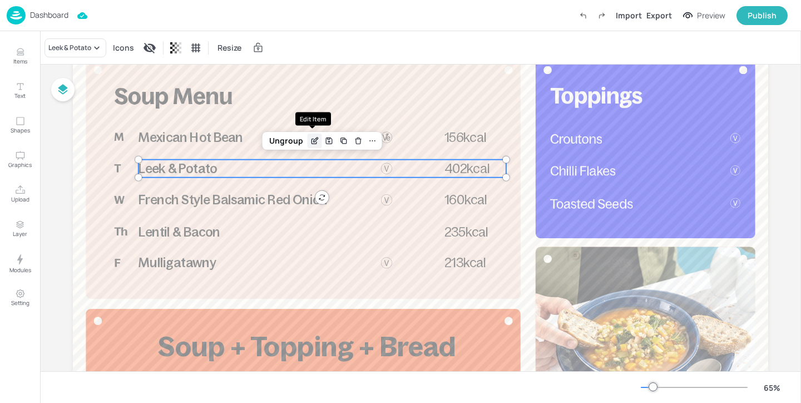
click at [311, 141] on icon "Edit Item" at bounding box center [313, 140] width 5 height 5
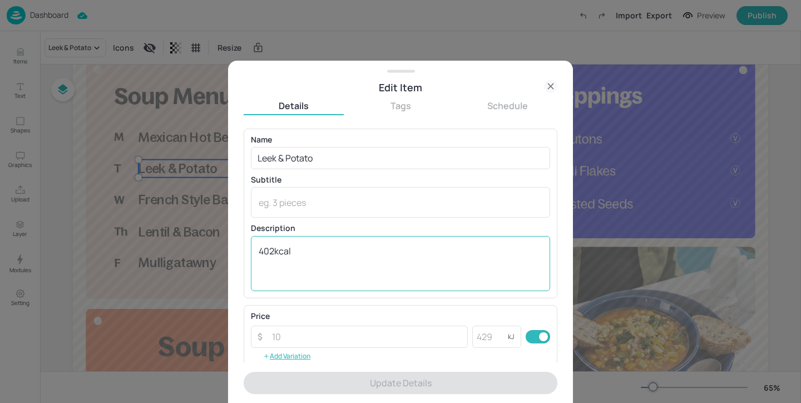
scroll to position [178, 0]
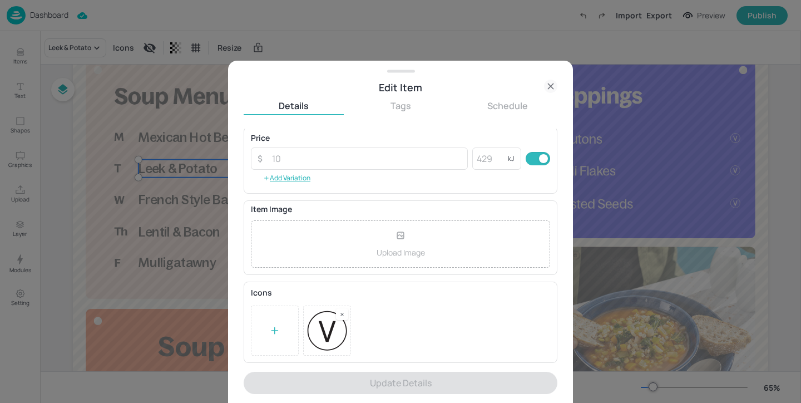
click at [341, 315] on rect at bounding box center [342, 314] width 8 height 8
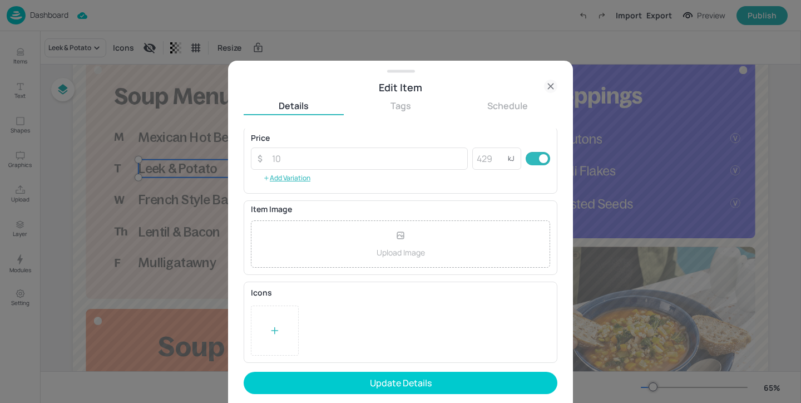
click at [286, 319] on div at bounding box center [275, 330] width 48 height 50
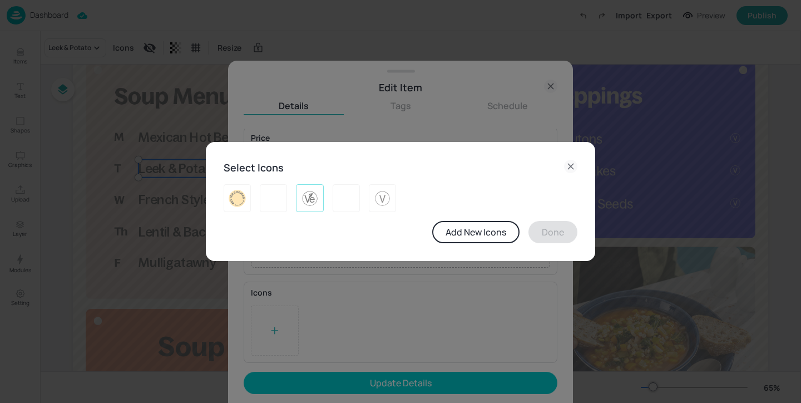
click at [314, 198] on img at bounding box center [309, 198] width 17 height 18
click at [563, 227] on button "Done" at bounding box center [552, 232] width 49 height 22
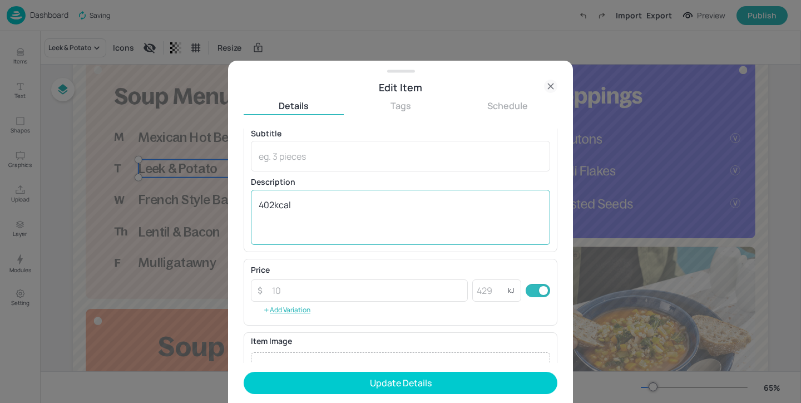
scroll to position [42, 0]
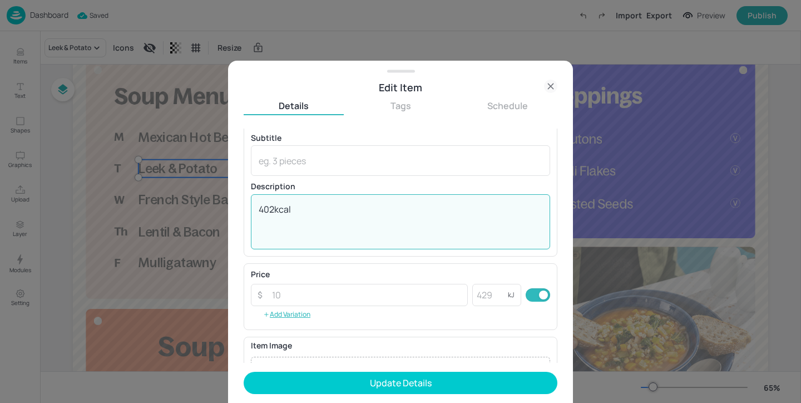
click at [269, 207] on textarea "402kcal" at bounding box center [401, 221] width 284 height 37
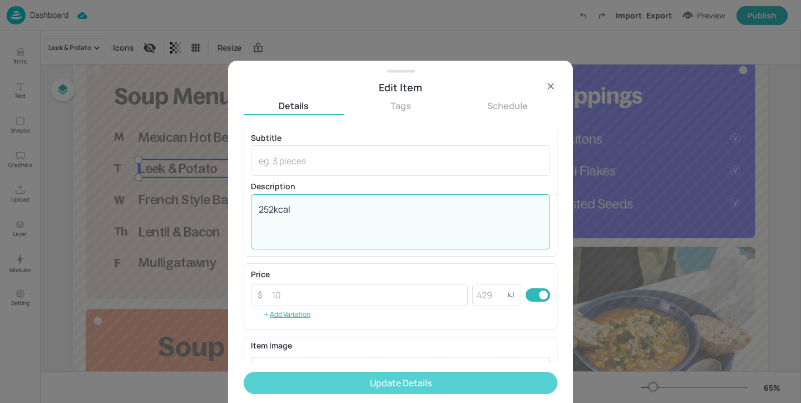
type textarea "252kcal"
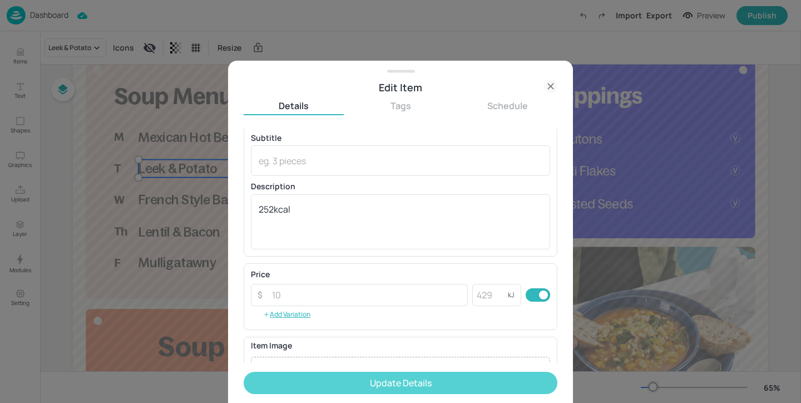
click at [318, 385] on button "Update Details" at bounding box center [401, 382] width 314 height 22
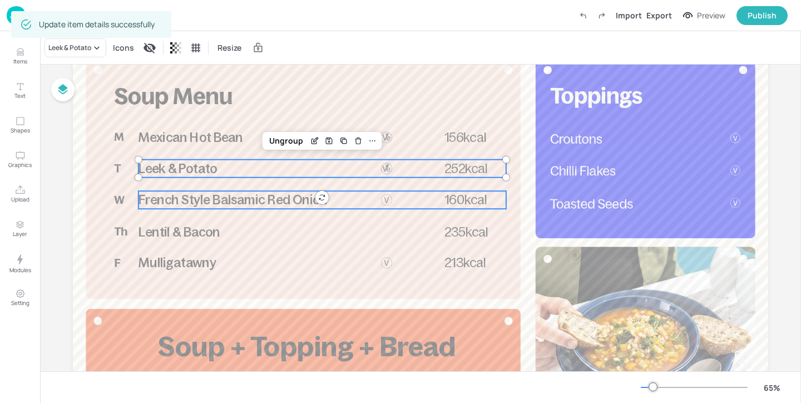
click at [240, 199] on span "French Style Balsamic Red Onion" at bounding box center [232, 200] width 189 height 14
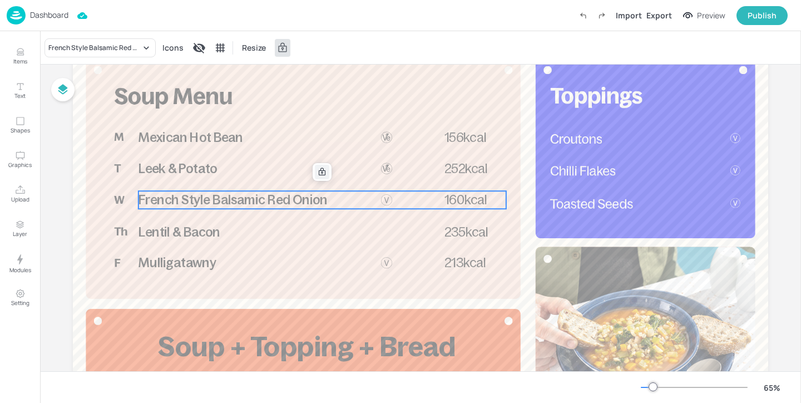
click at [321, 172] on icon at bounding box center [322, 172] width 7 height 8
click at [315, 172] on icon "Edit Item" at bounding box center [314, 171] width 9 height 9
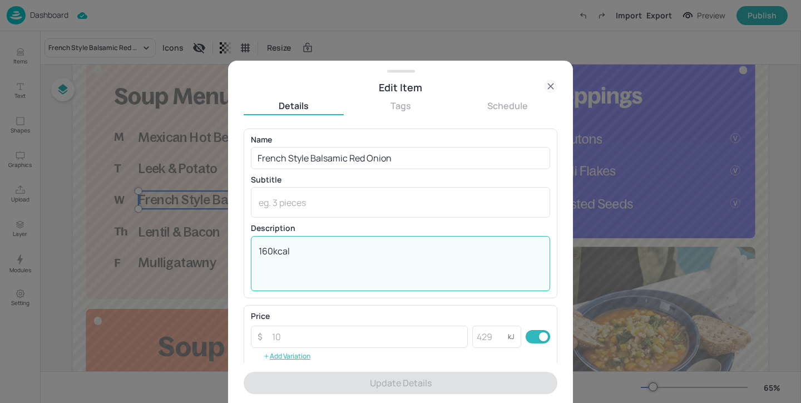
drag, startPoint x: 272, startPoint y: 247, endPoint x: 259, endPoint y: 247, distance: 12.8
click at [259, 247] on textarea "160kcal" at bounding box center [401, 263] width 284 height 37
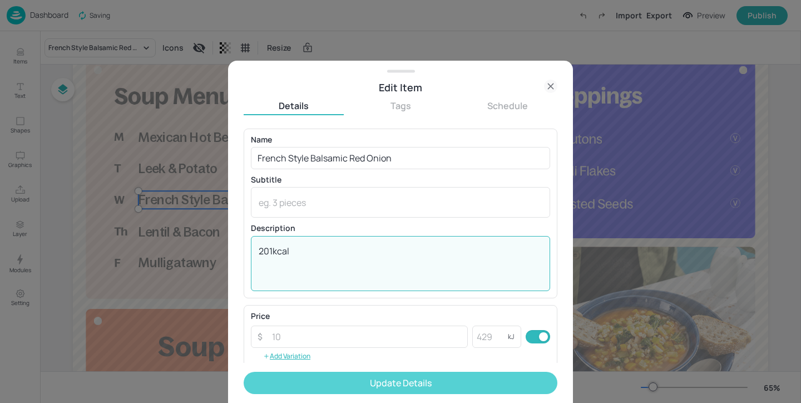
type textarea "201kcal"
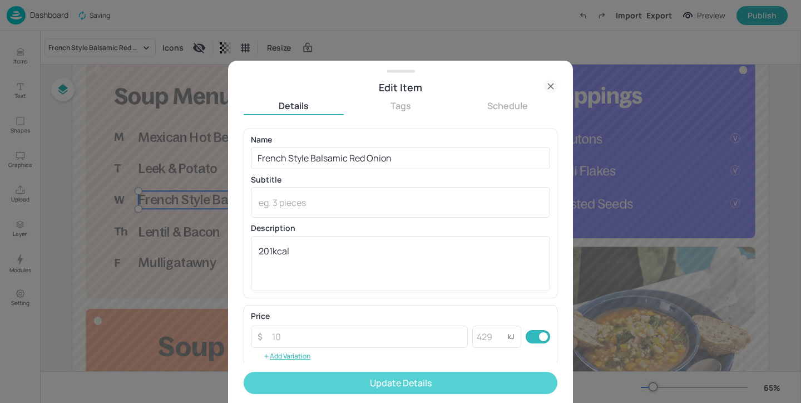
click at [327, 381] on button "Update Details" at bounding box center [401, 382] width 314 height 22
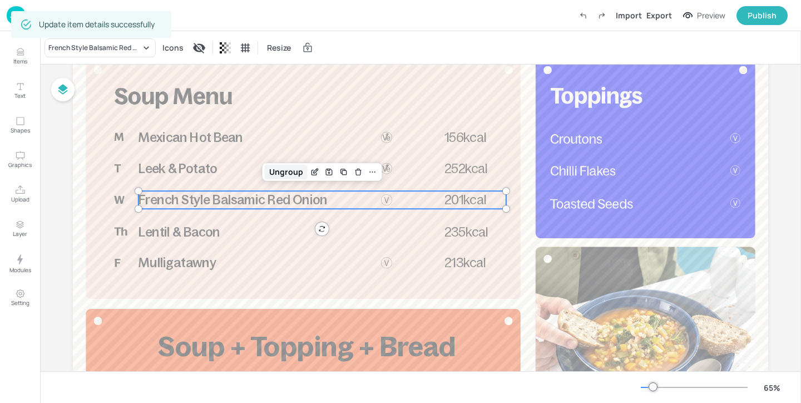
click at [290, 175] on div "Ungroup" at bounding box center [286, 172] width 43 height 14
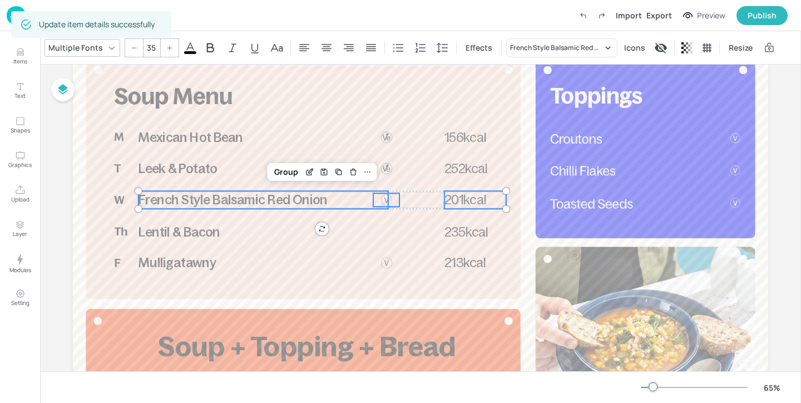
click at [290, 175] on div "Group" at bounding box center [286, 172] width 33 height 14
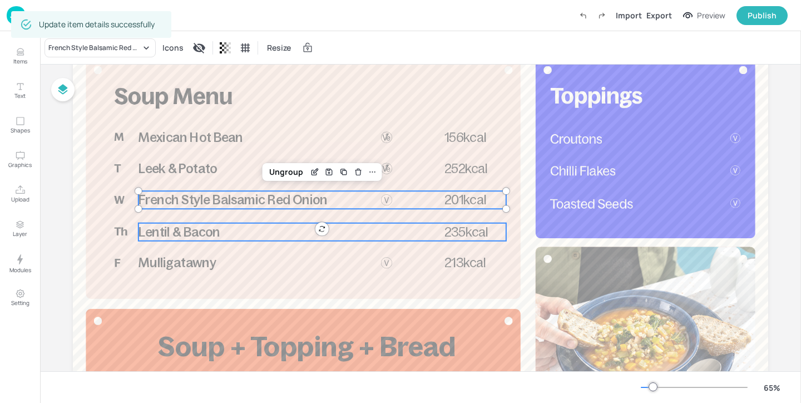
click at [259, 232] on p "Lentil & Bacon" at bounding box center [263, 232] width 250 height 18
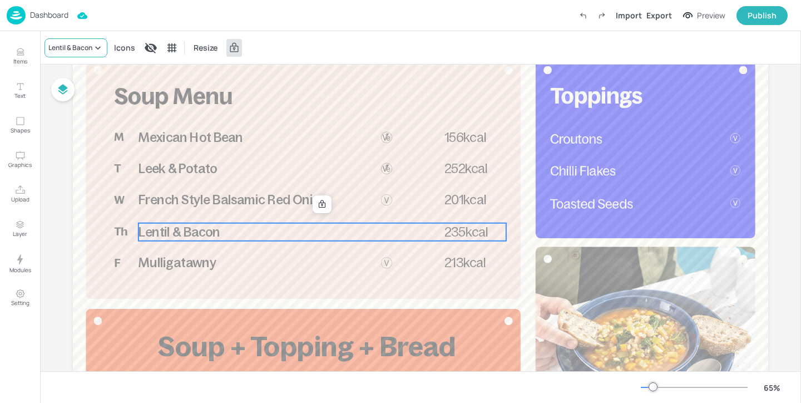
click at [87, 51] on div "Lentil & Bacon" at bounding box center [70, 48] width 44 height 10
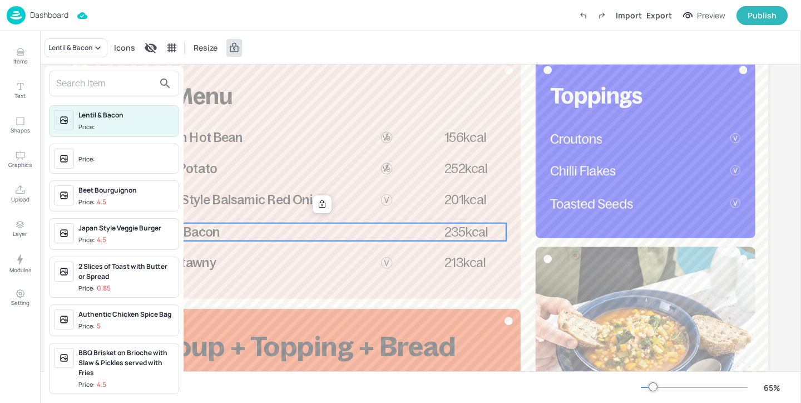
click at [83, 83] on input "text" at bounding box center [105, 84] width 98 height 18
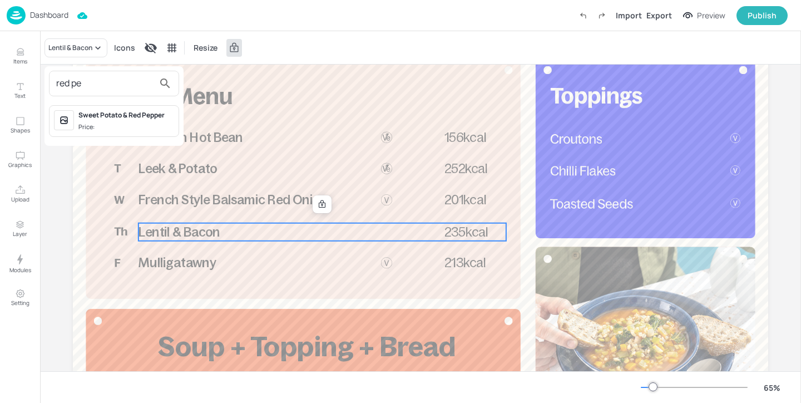
type input "red pe"
click at [137, 120] on div "Sweet Potato & Red Pepper Price:" at bounding box center [126, 121] width 96 height 22
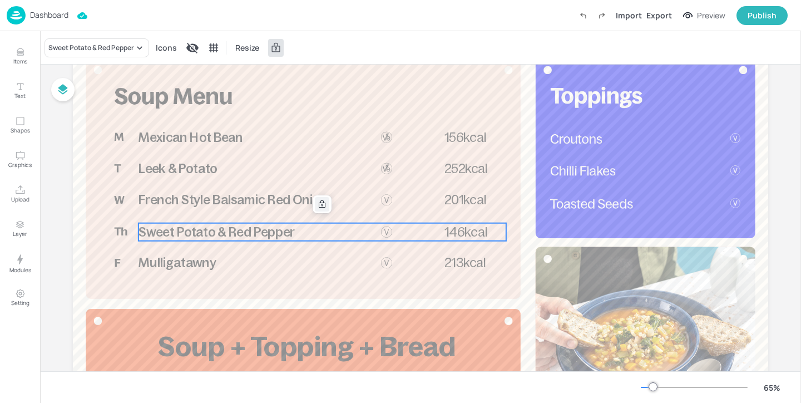
click at [315, 202] on div at bounding box center [322, 204] width 14 height 14
click at [313, 203] on icon "Edit Item" at bounding box center [315, 203] width 4 height 4
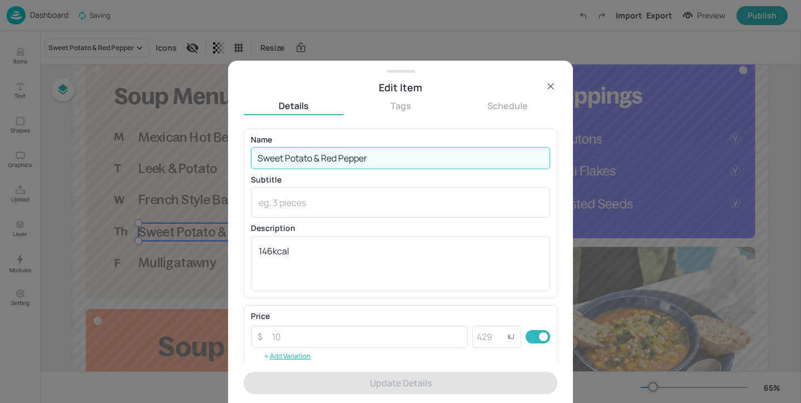
drag, startPoint x: 291, startPoint y: 157, endPoint x: 226, endPoint y: 153, distance: 65.8
click at [226, 153] on div "Edit Item Details Tags Schedule Name Sweet Potato & Red Pepper ​ Subtitle x ​ D…" at bounding box center [400, 201] width 801 height 403
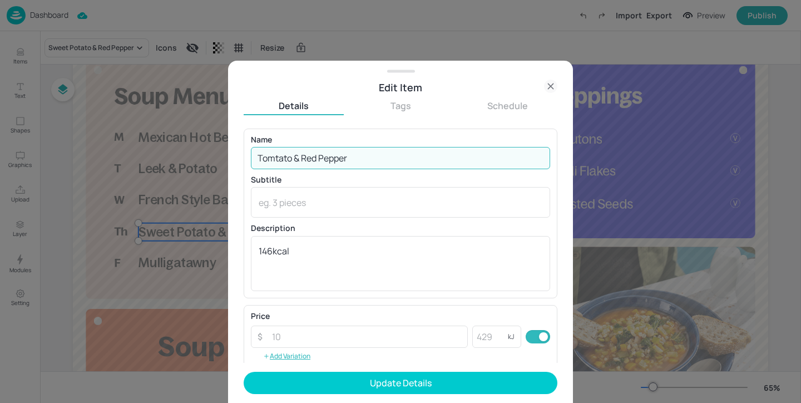
type input "Tomato & Red Pepper"
